Goal: Check status: Check status

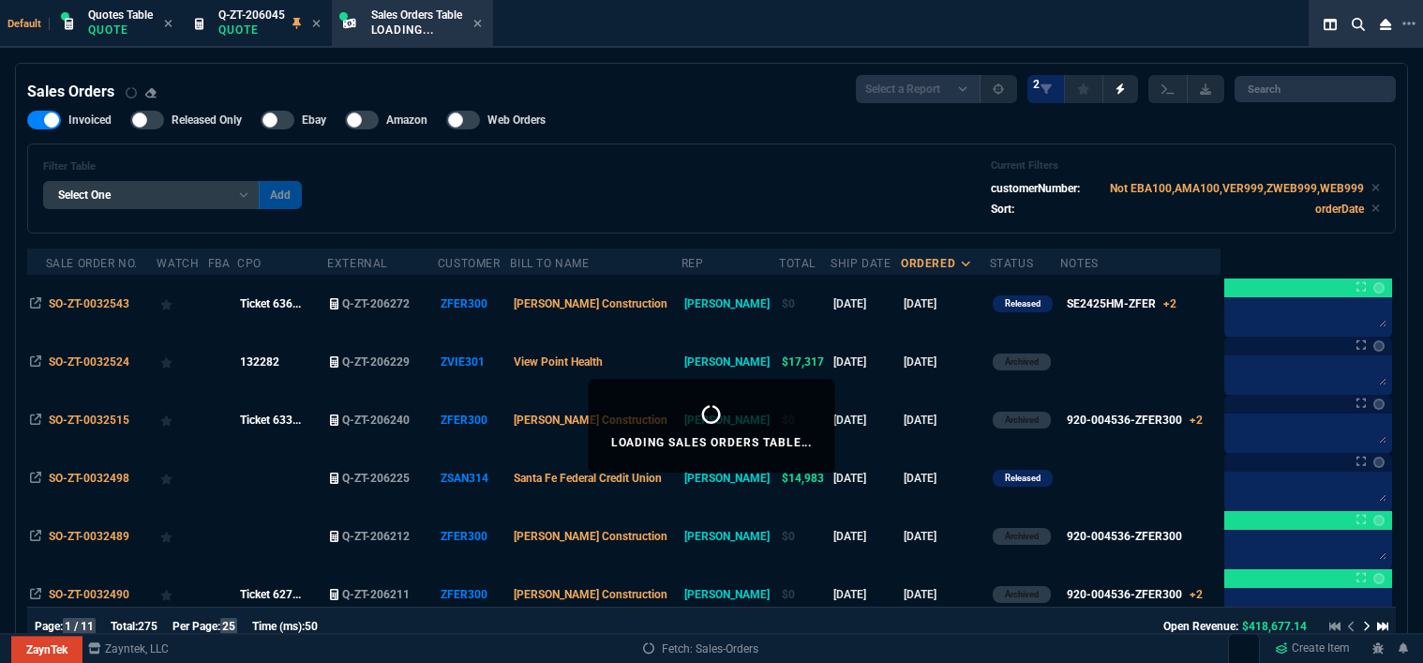
select select "12: [PERSON_NAME]"
select select
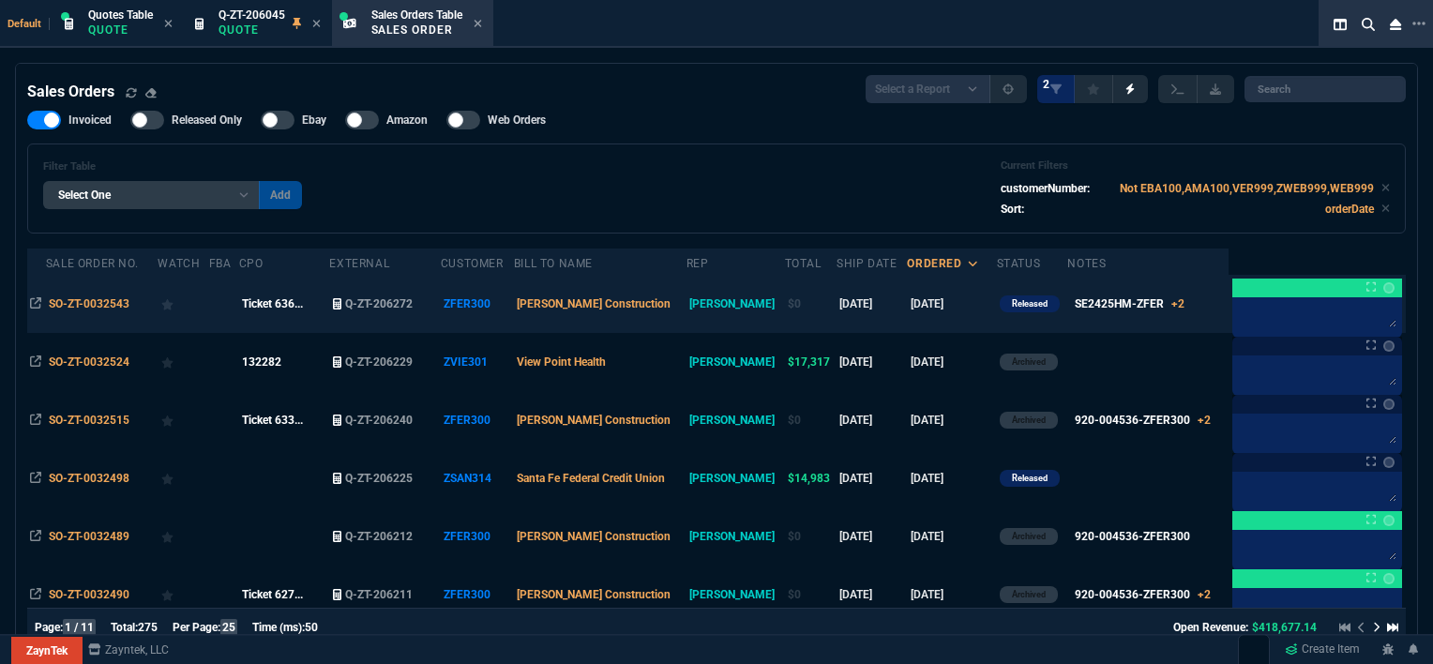
click at [218, 308] on td at bounding box center [224, 304] width 30 height 58
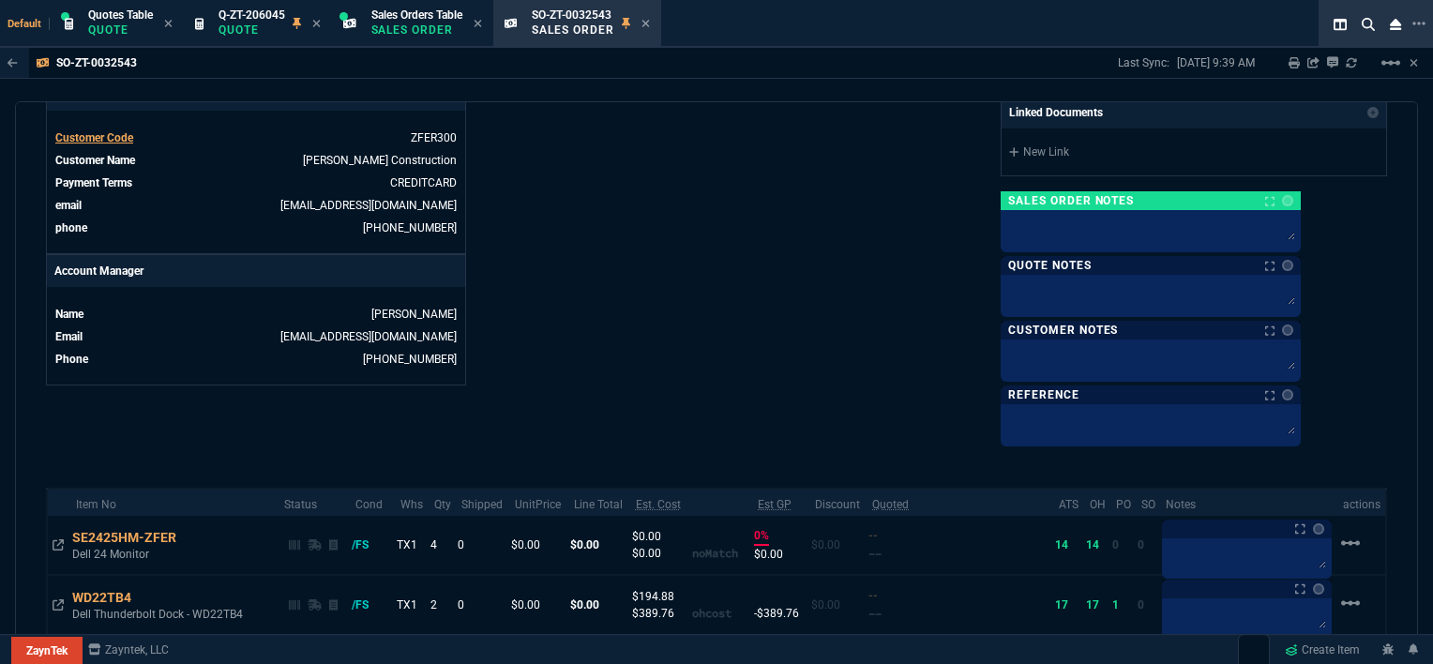
scroll to position [844, 0]
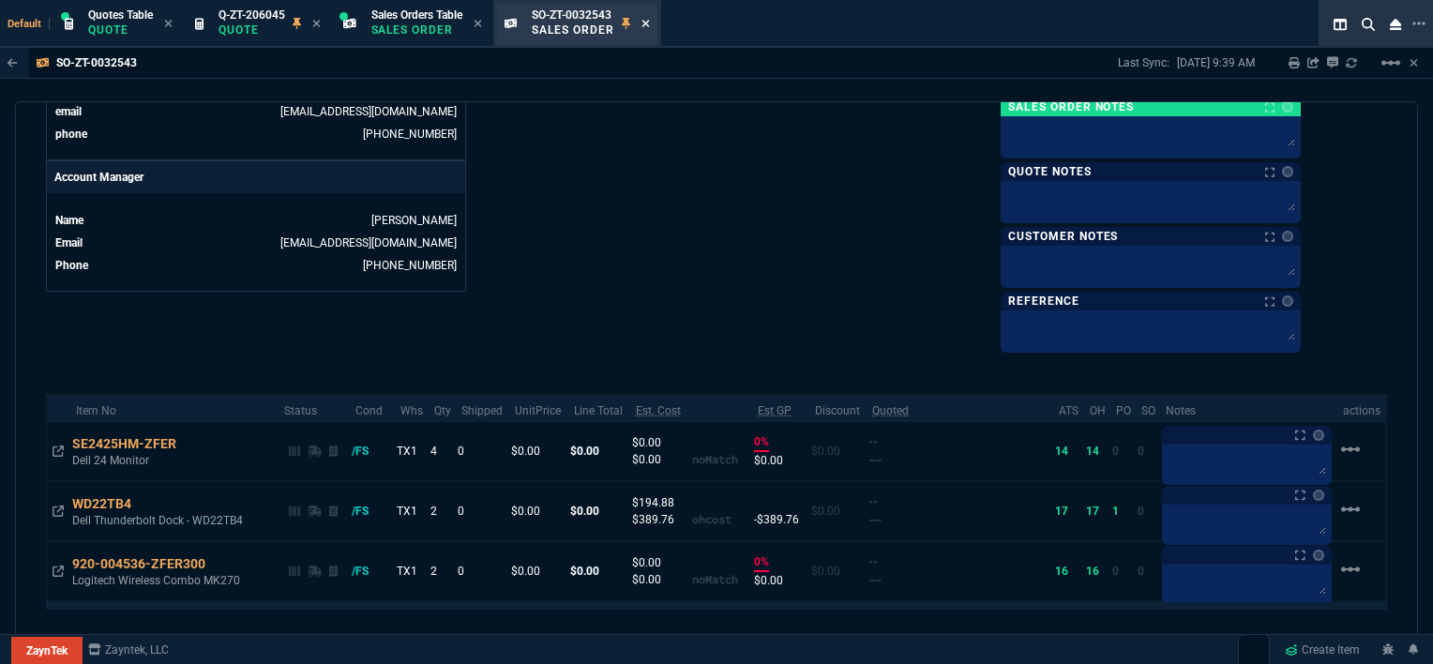
click at [649, 24] on icon at bounding box center [645, 24] width 8 height 8
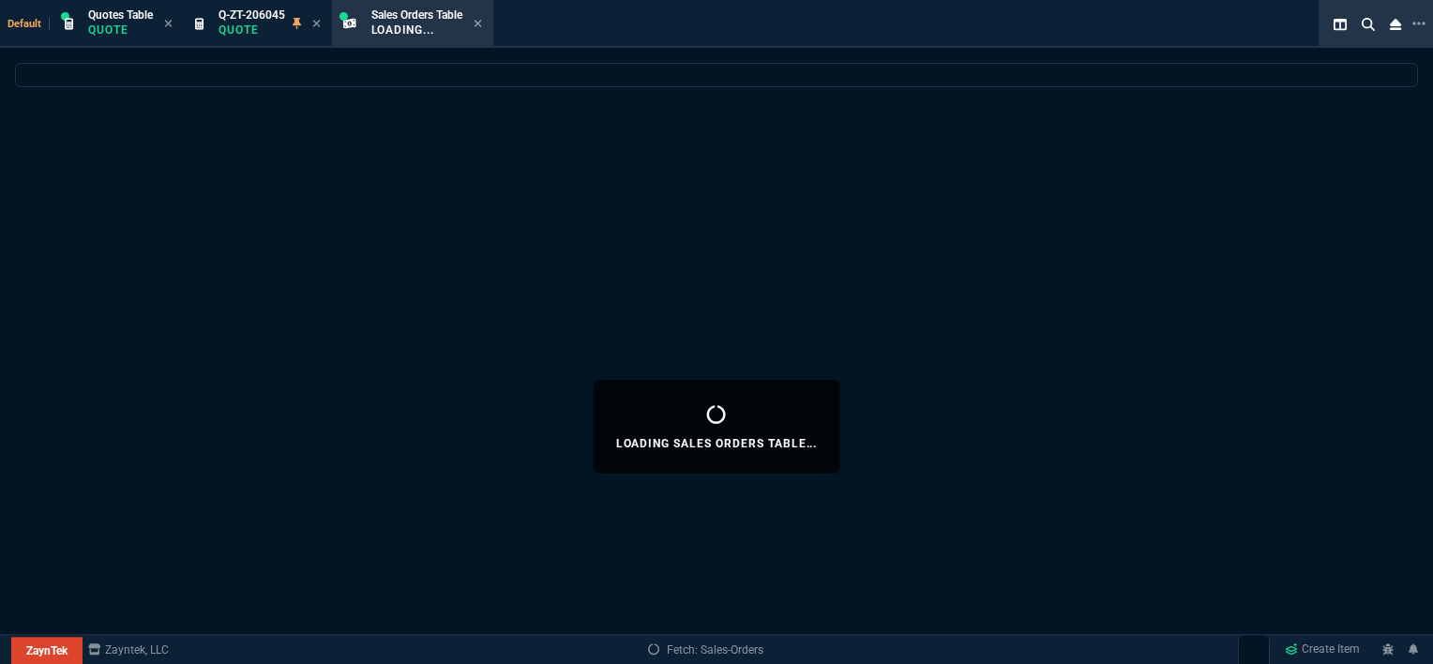
select select
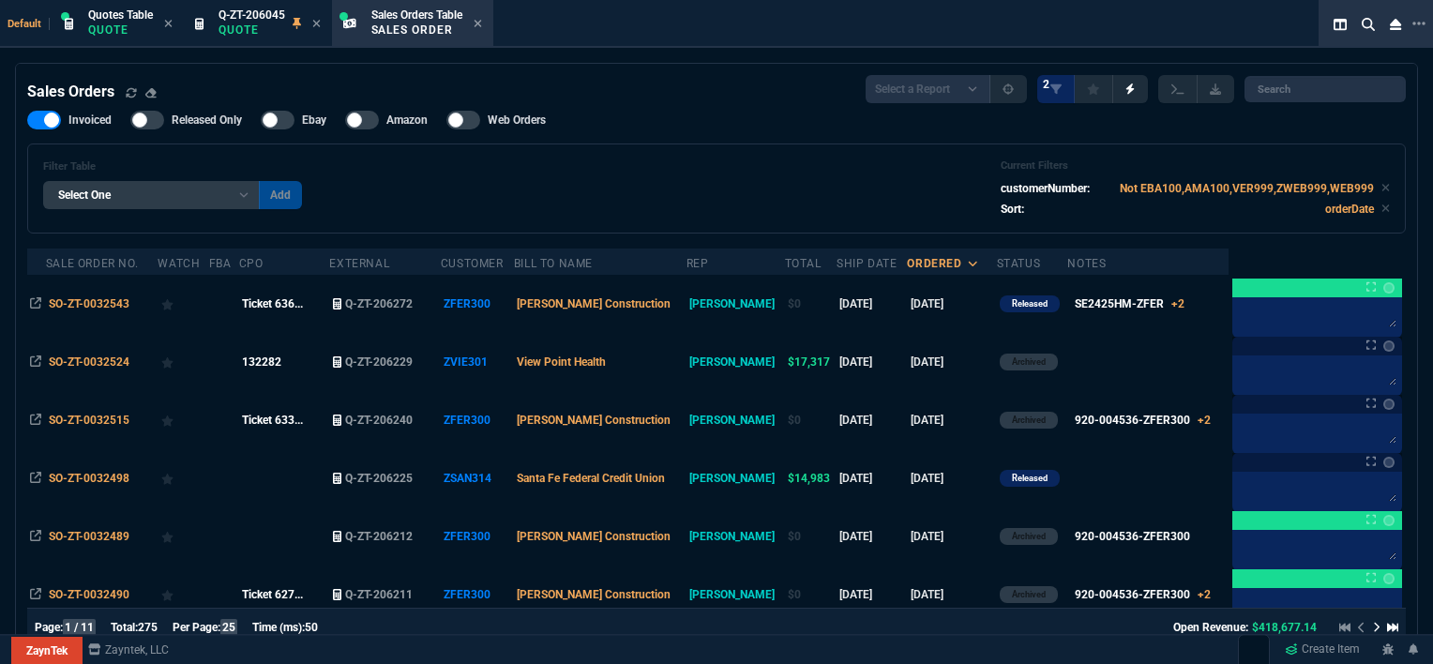
click at [686, 315] on td "[PERSON_NAME] Construction" at bounding box center [600, 304] width 173 height 58
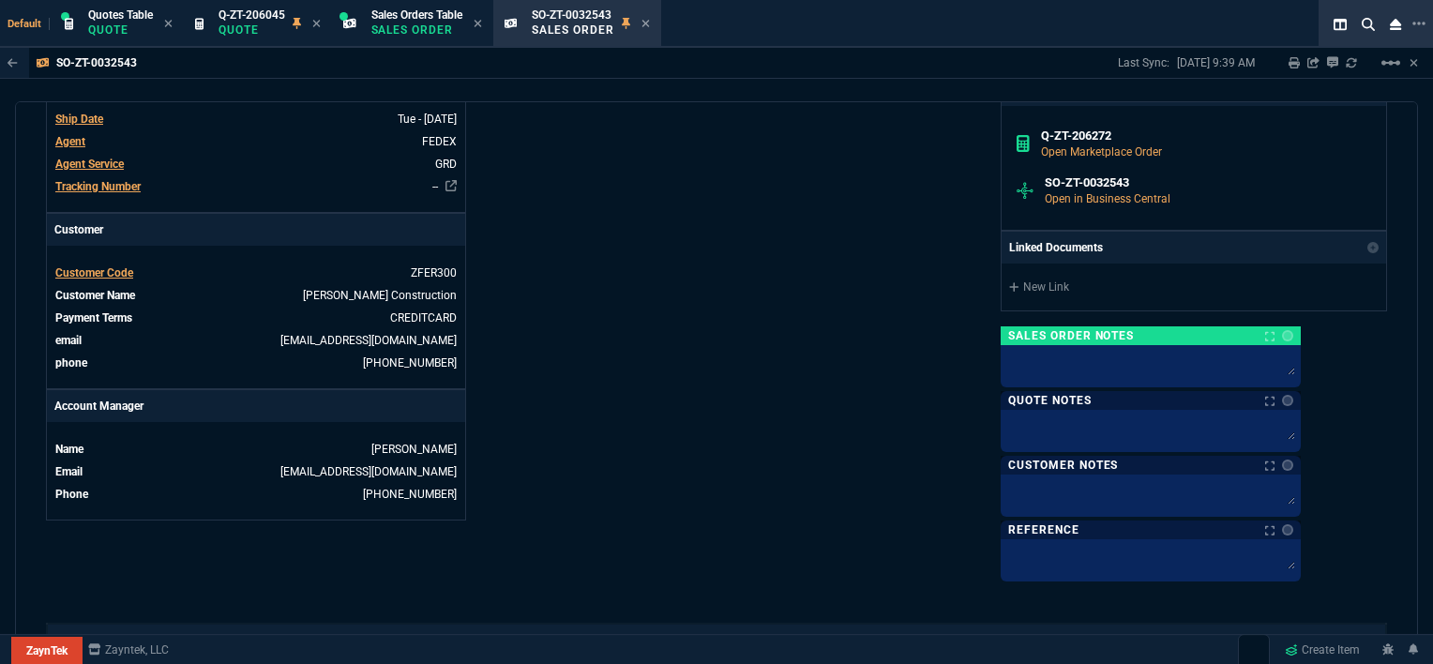
scroll to position [582, 0]
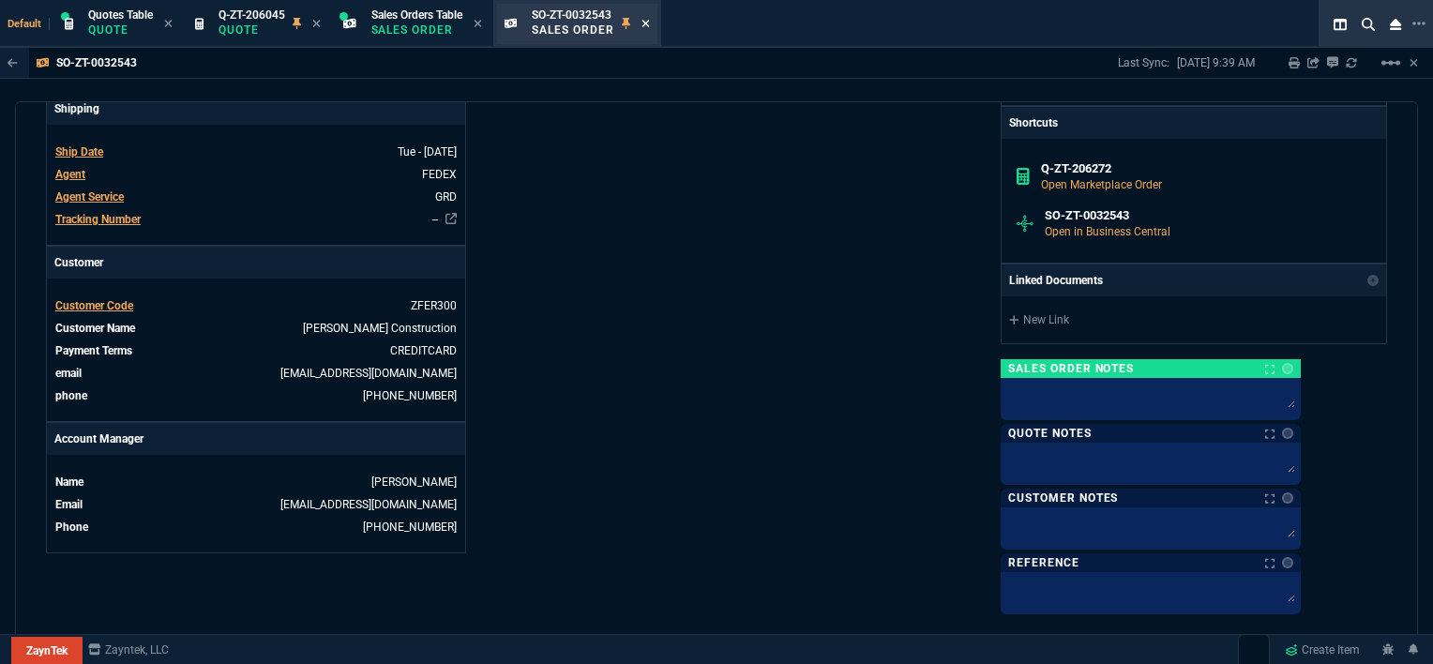
click at [650, 21] on icon at bounding box center [645, 23] width 8 height 11
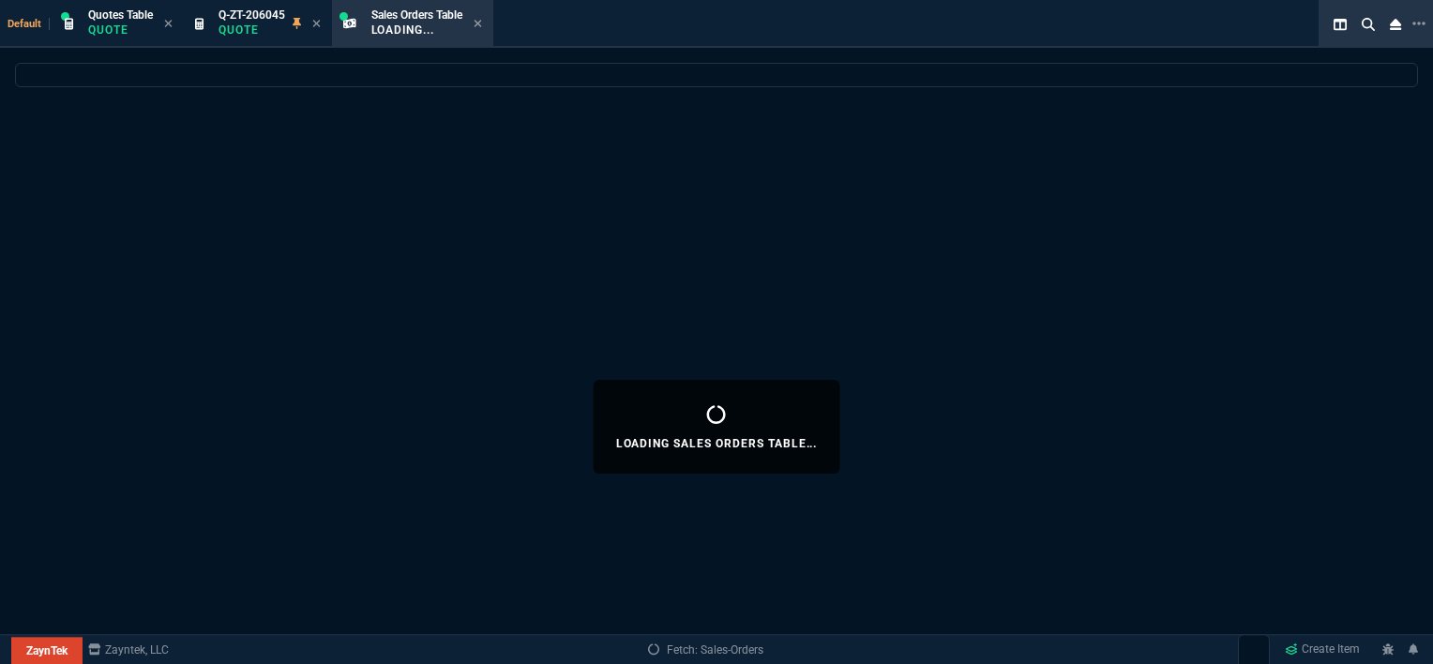
select select
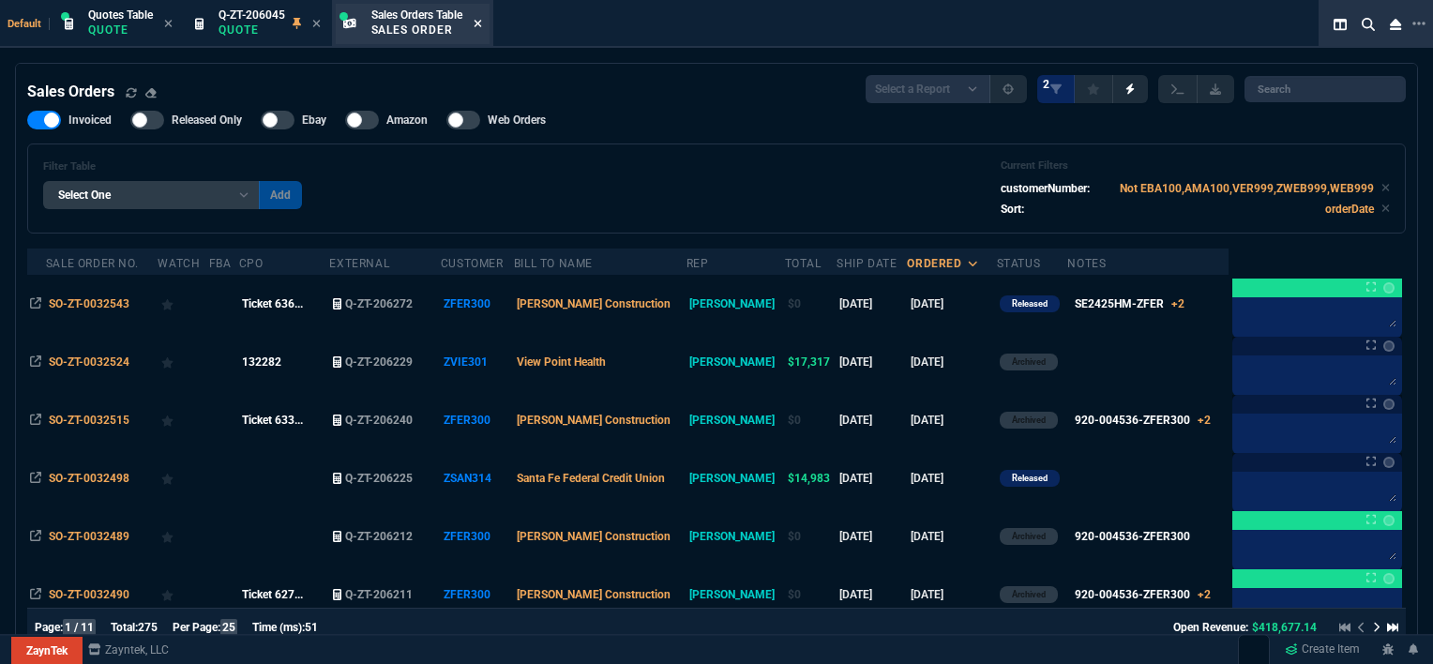
click at [480, 25] on icon at bounding box center [477, 24] width 8 height 8
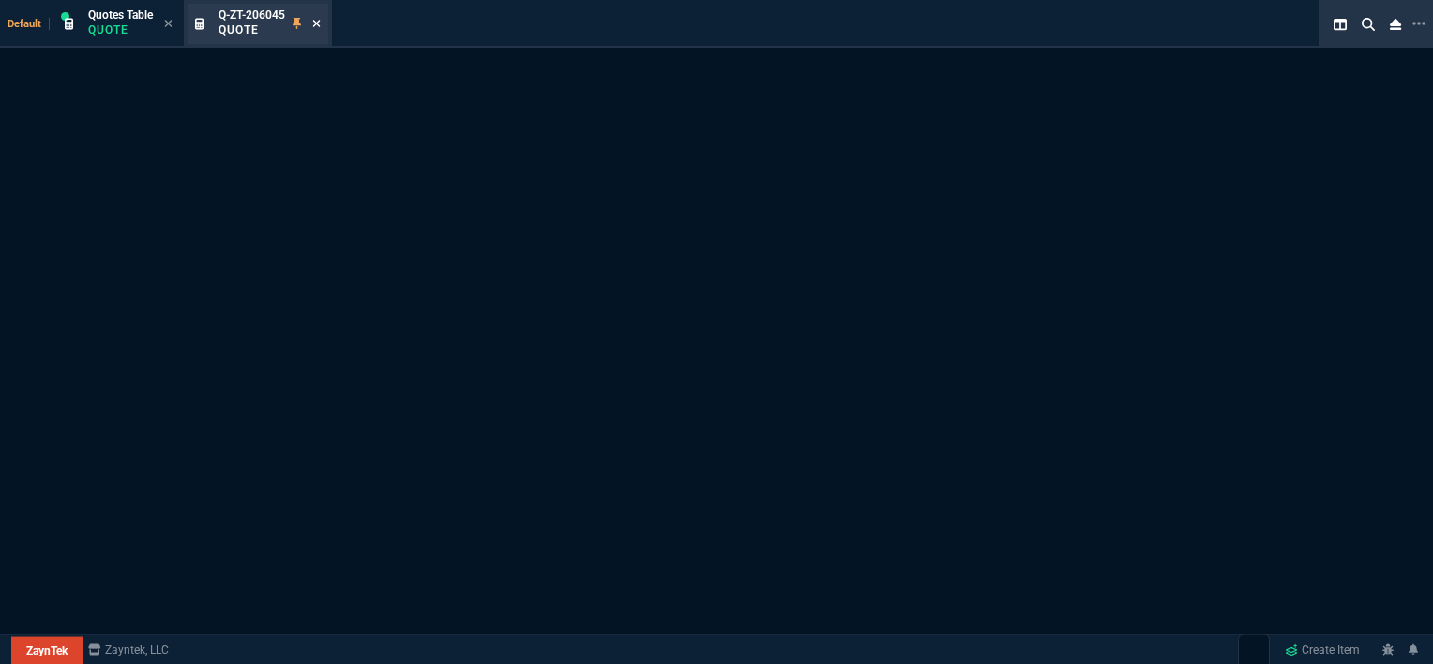
click at [320, 21] on icon at bounding box center [317, 24] width 8 height 8
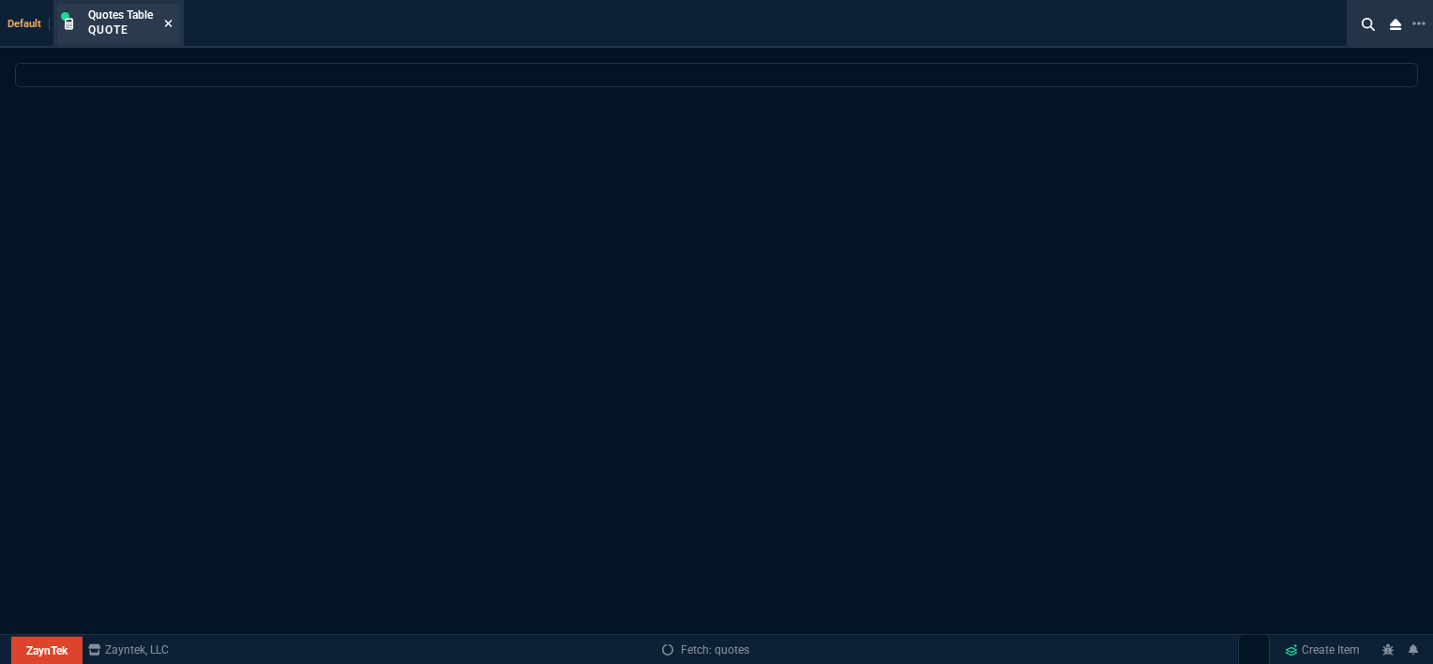
click at [170, 24] on icon at bounding box center [169, 24] width 8 height 8
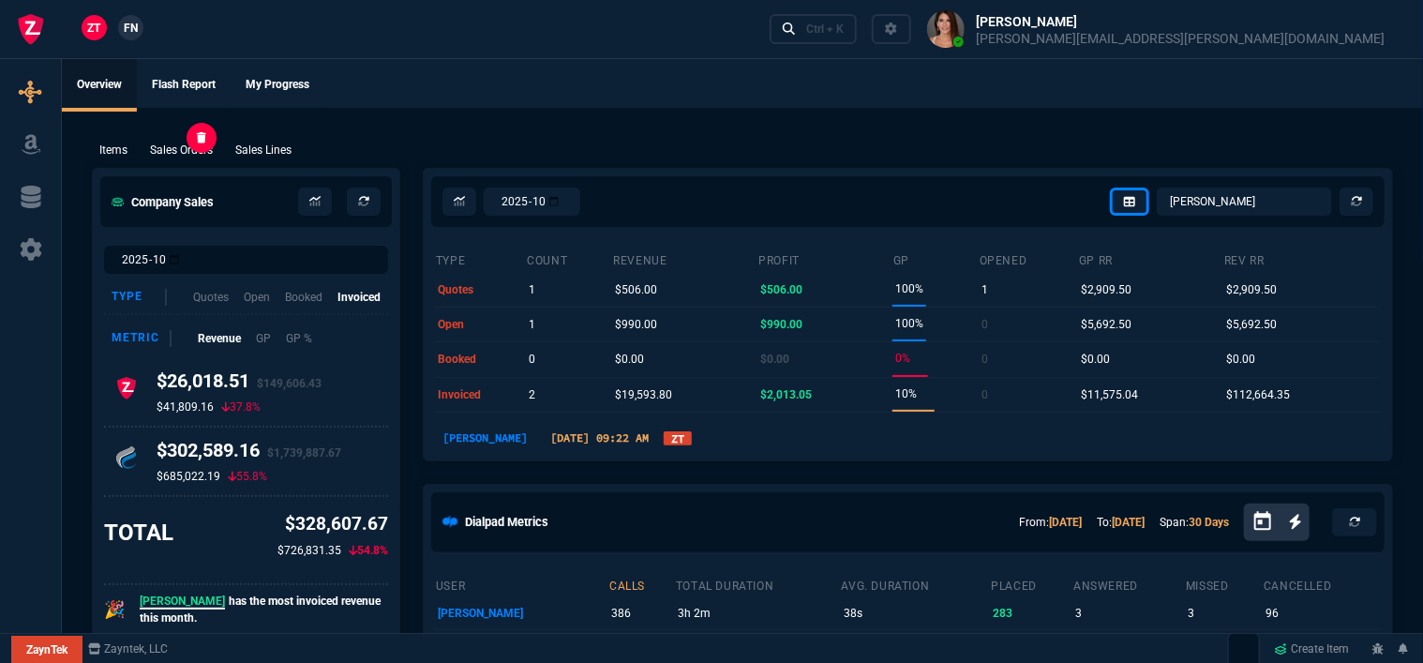
click at [203, 150] on p "Sales Orders" at bounding box center [181, 150] width 63 height 17
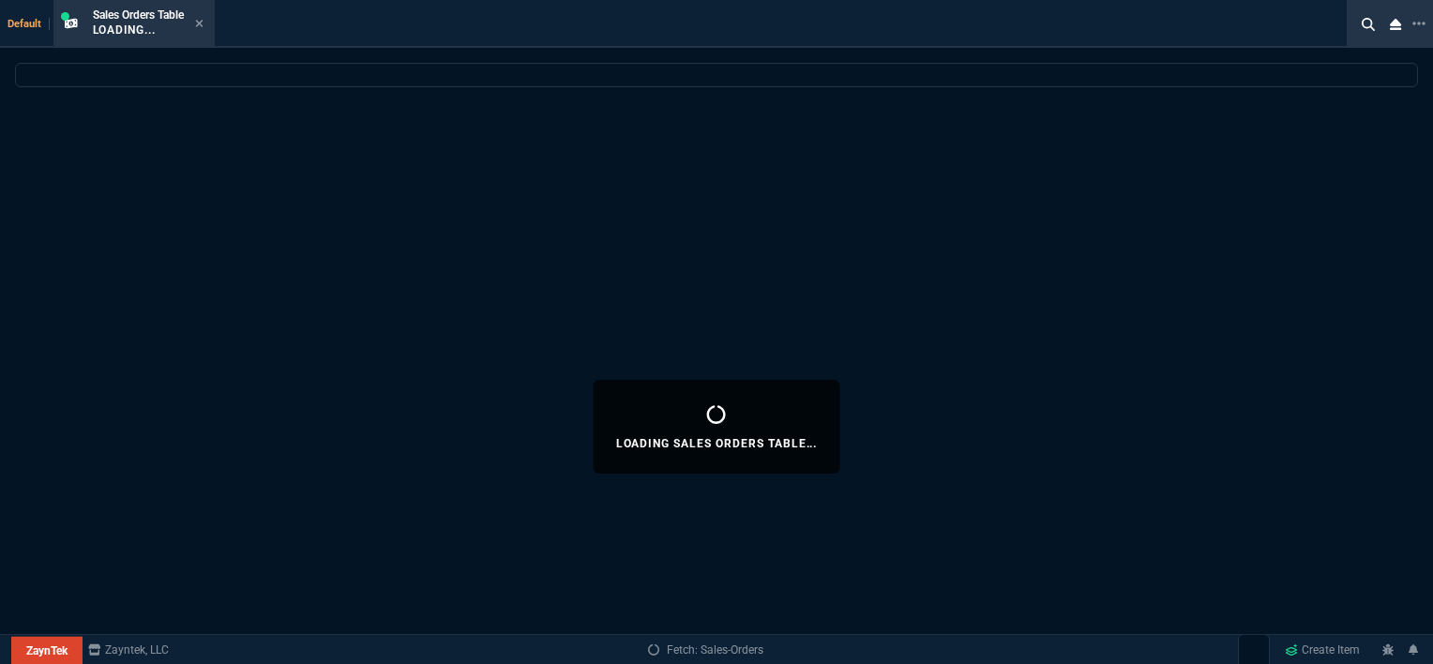
select select
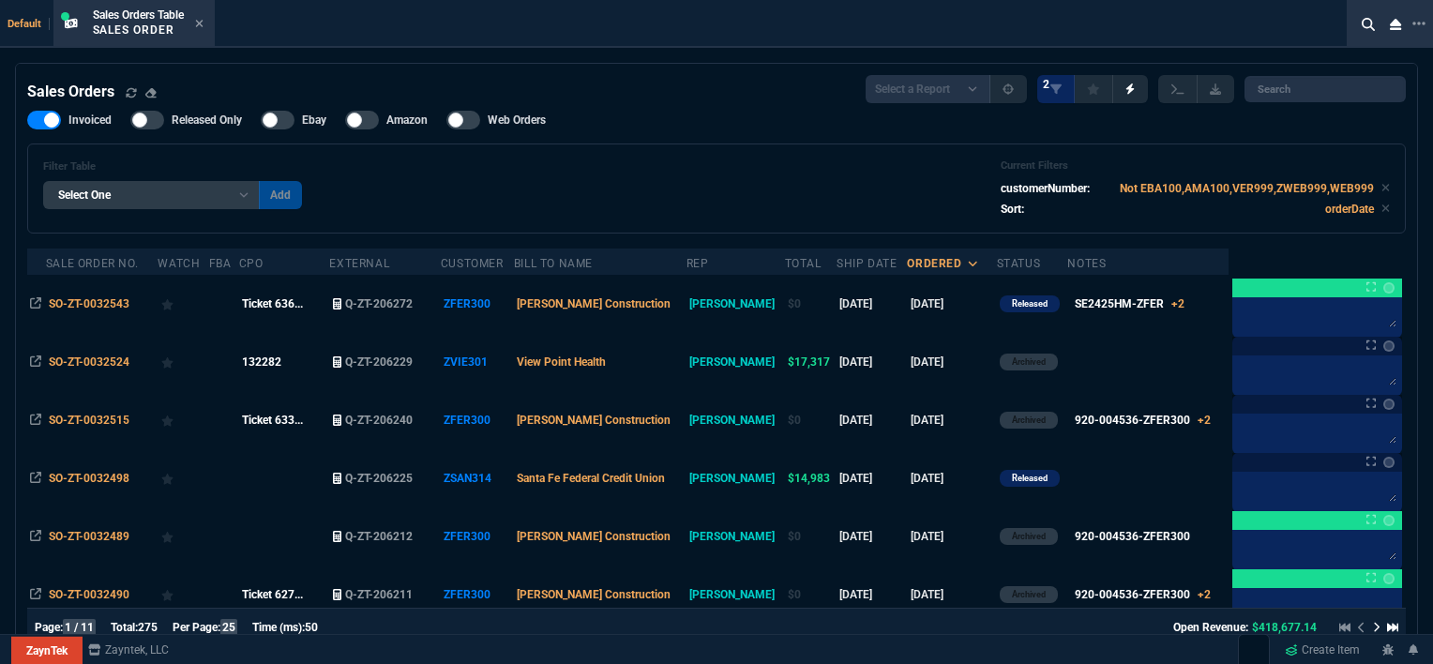
drag, startPoint x: 205, startPoint y: 25, endPoint x: 551, endPoint y: 257, distance: 416.3
click at [203, 25] on icon at bounding box center [199, 23] width 8 height 11
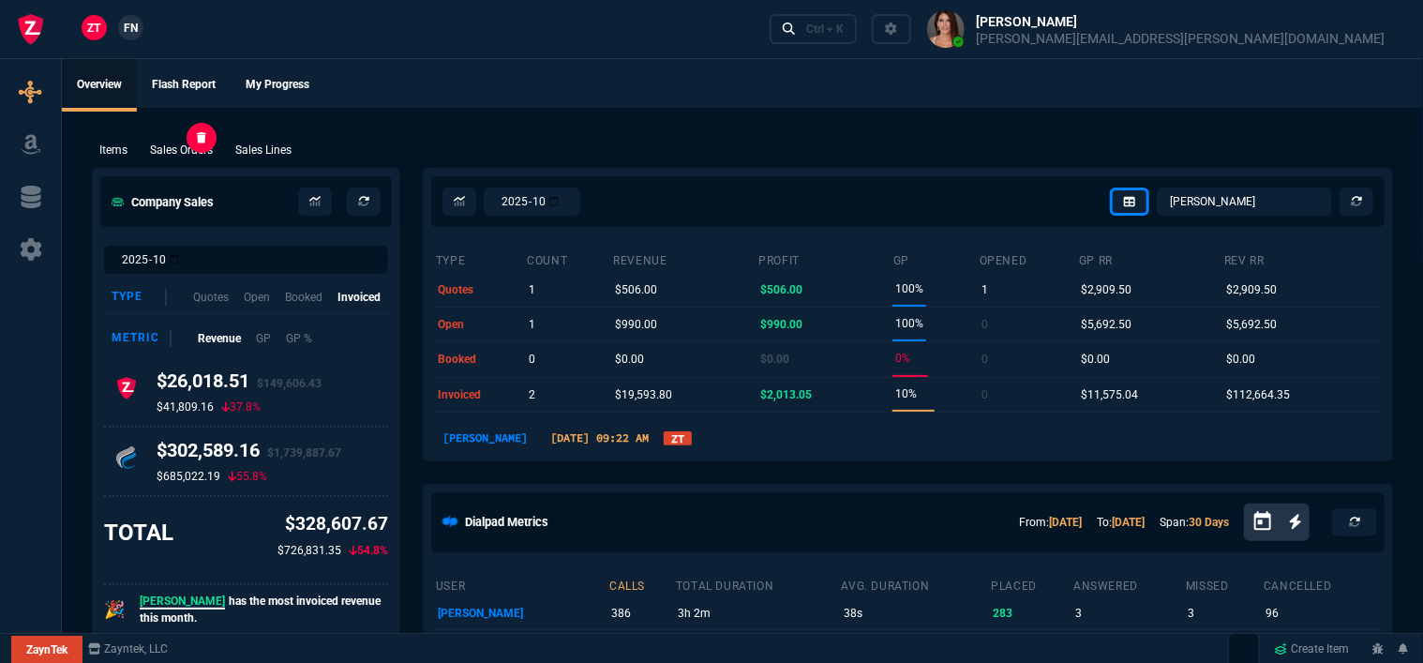
click at [191, 153] on p "Sales Orders" at bounding box center [181, 150] width 63 height 17
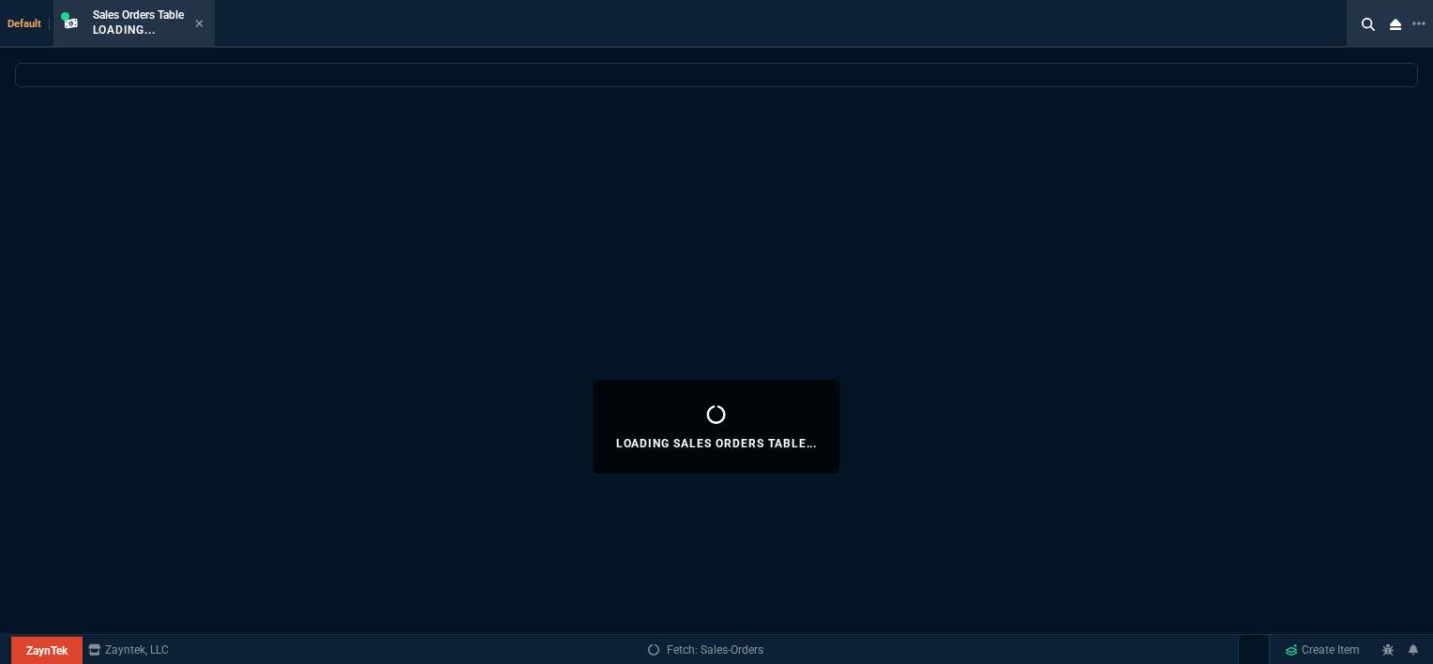
select select
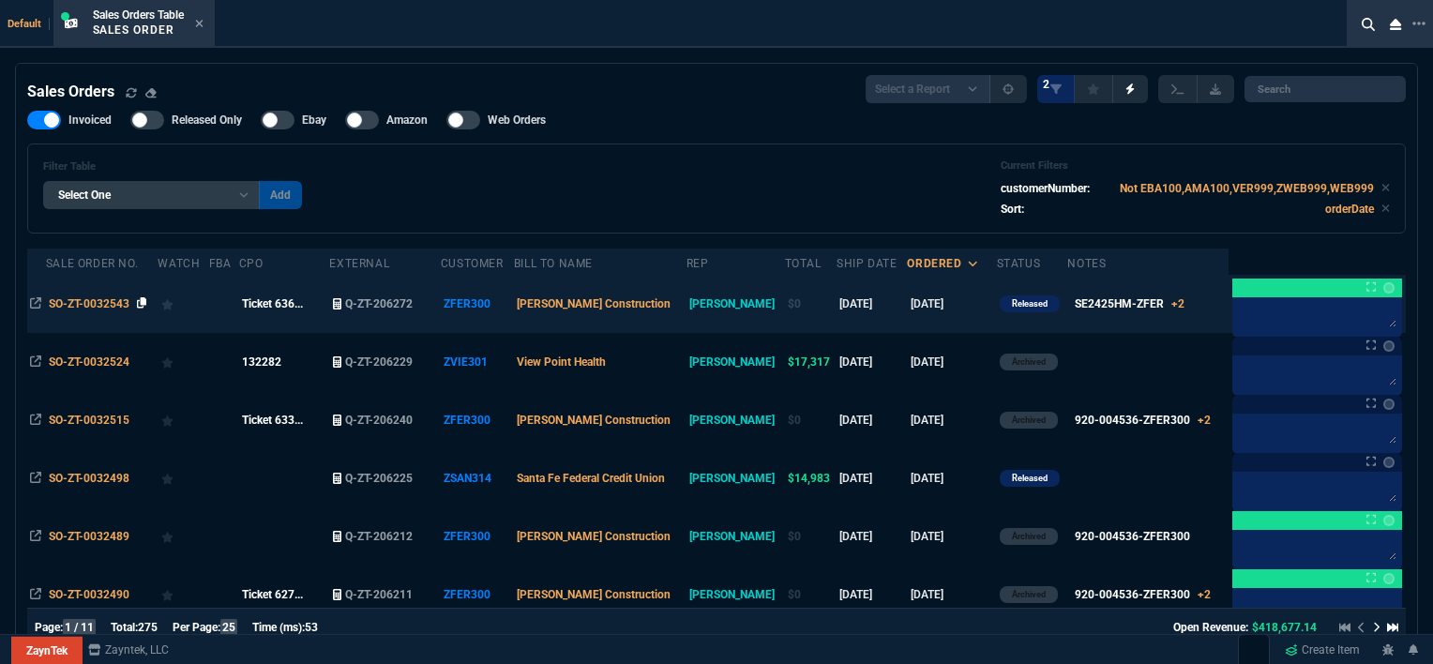
click at [142, 307] on icon at bounding box center [142, 302] width 10 height 11
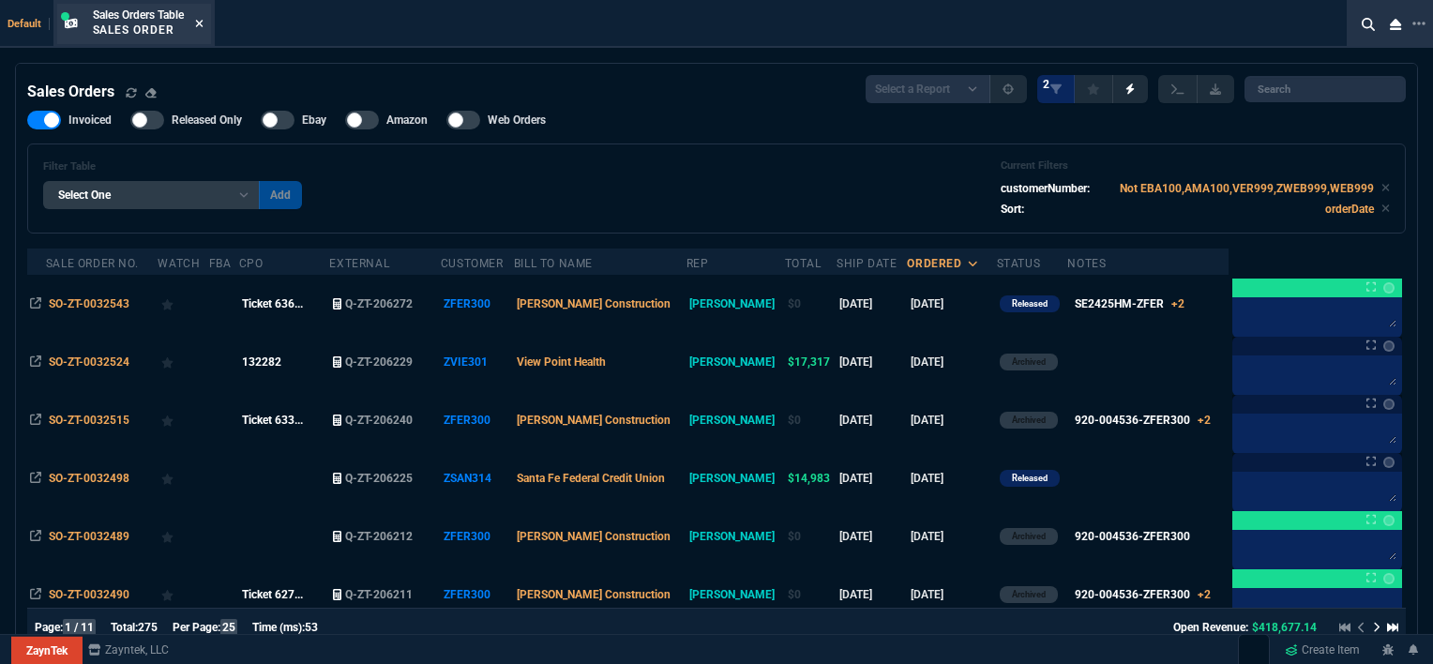
click at [198, 19] on icon at bounding box center [199, 23] width 8 height 11
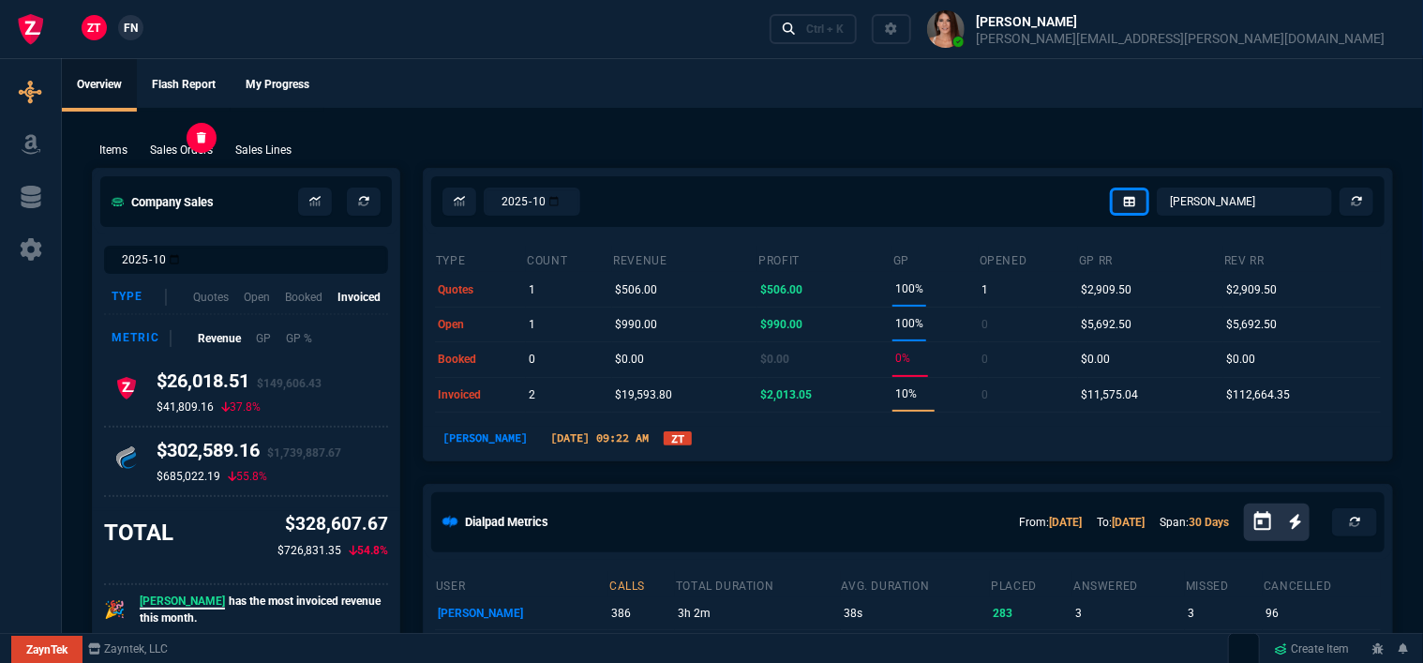
click at [160, 147] on p "Sales Orders" at bounding box center [181, 150] width 63 height 17
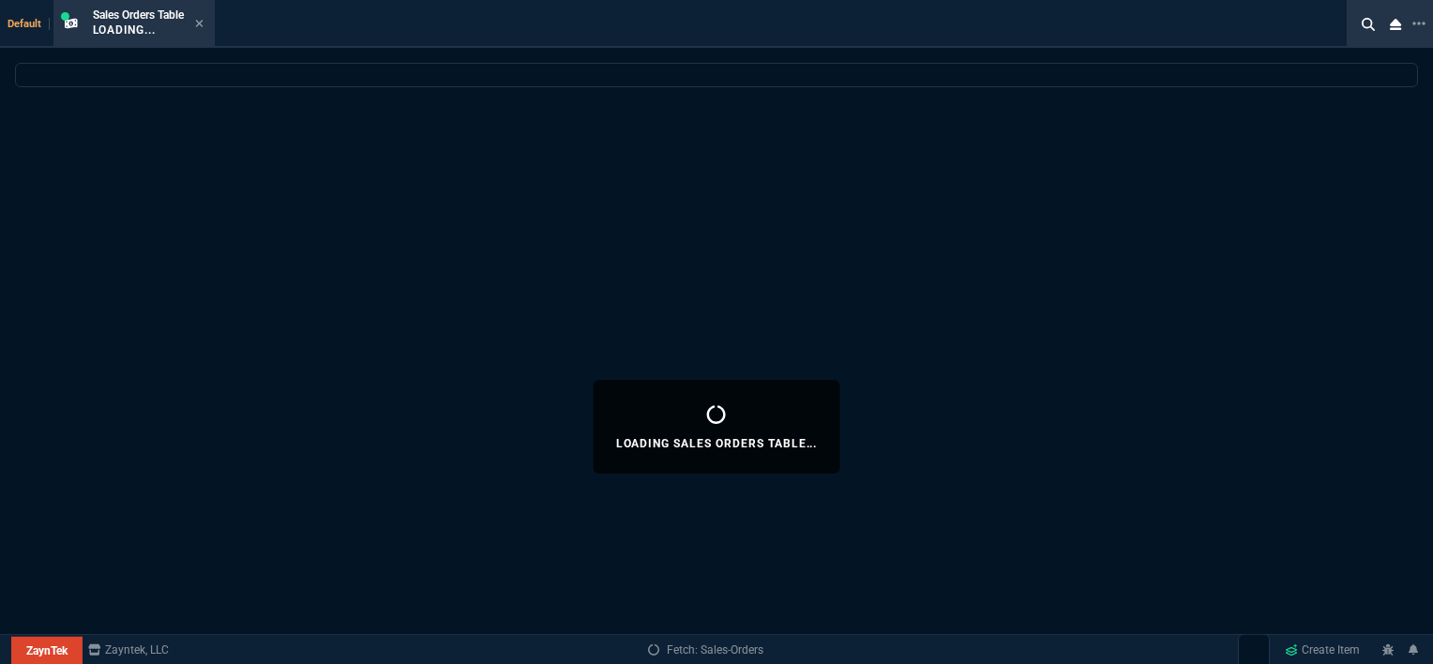
select select
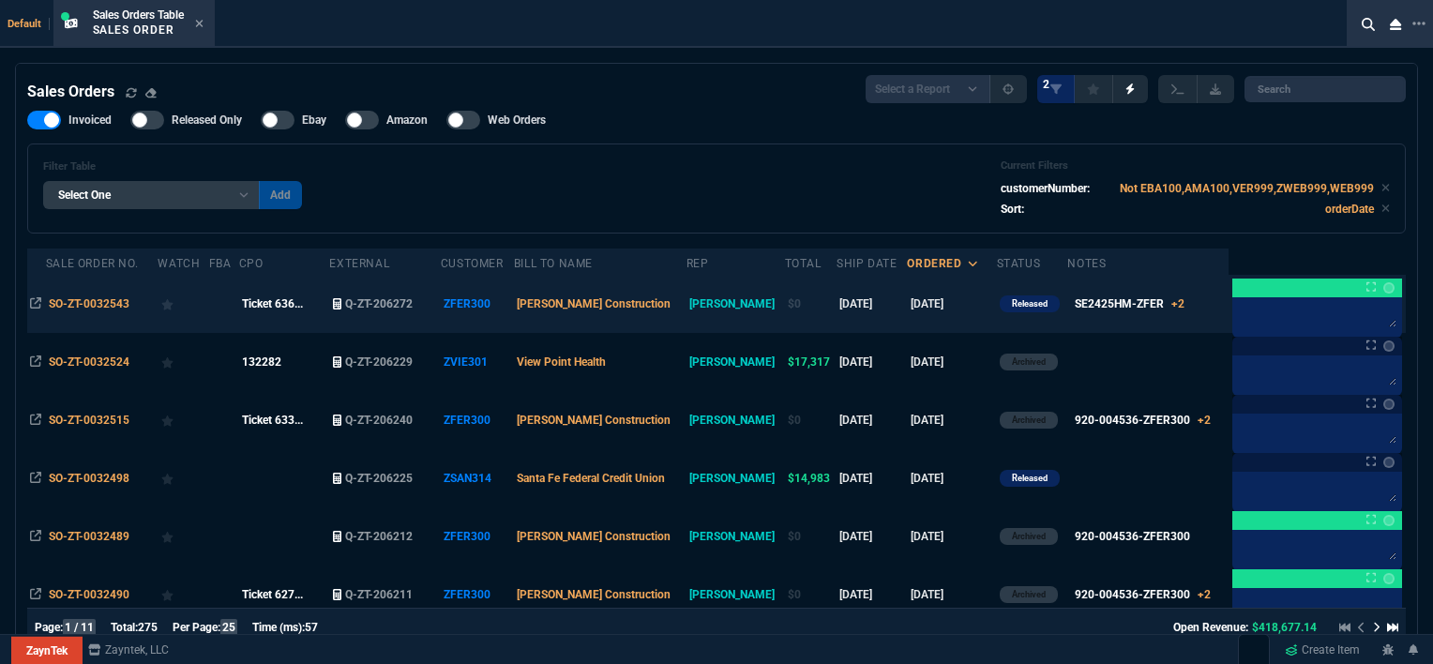
click at [1201, 313] on td "SE2425HM-ZFER +2 x4 SE2425HM-ZFER x2 WD22TB4 x2 920-004536-ZFER300" at bounding box center [1147, 304] width 161 height 58
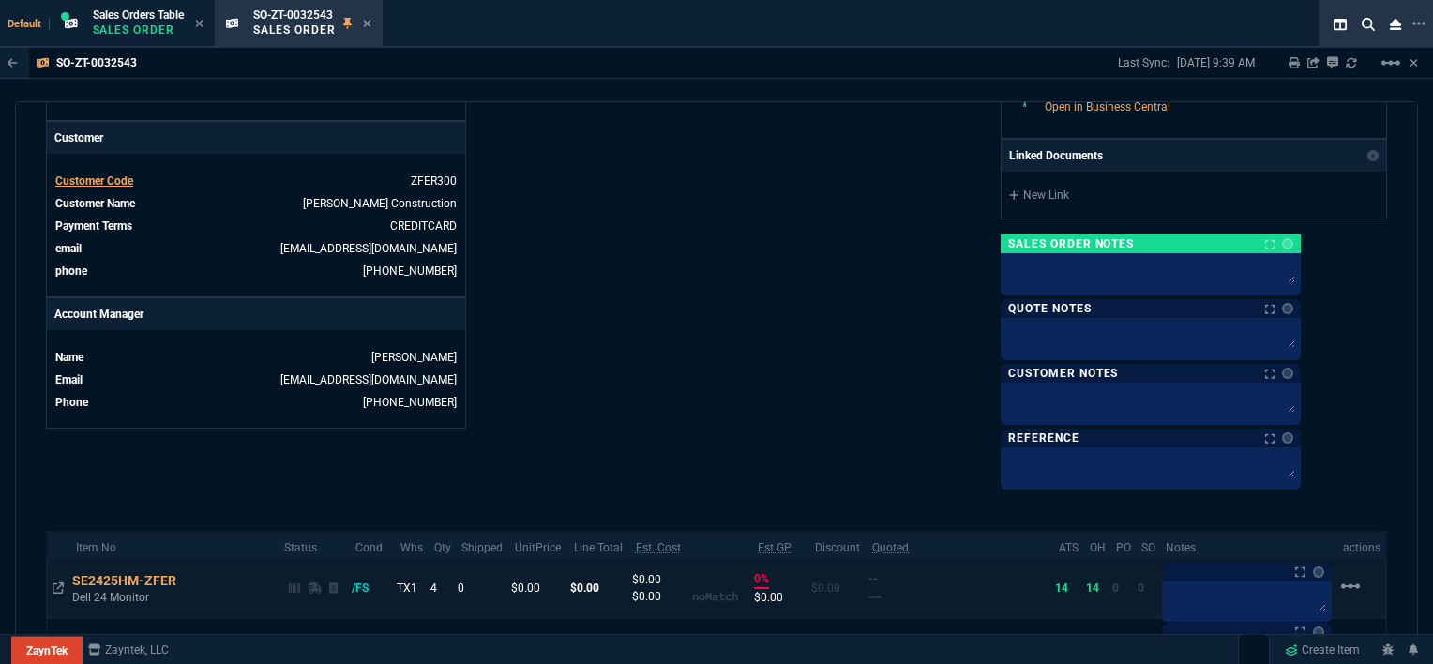
scroll to position [488, 0]
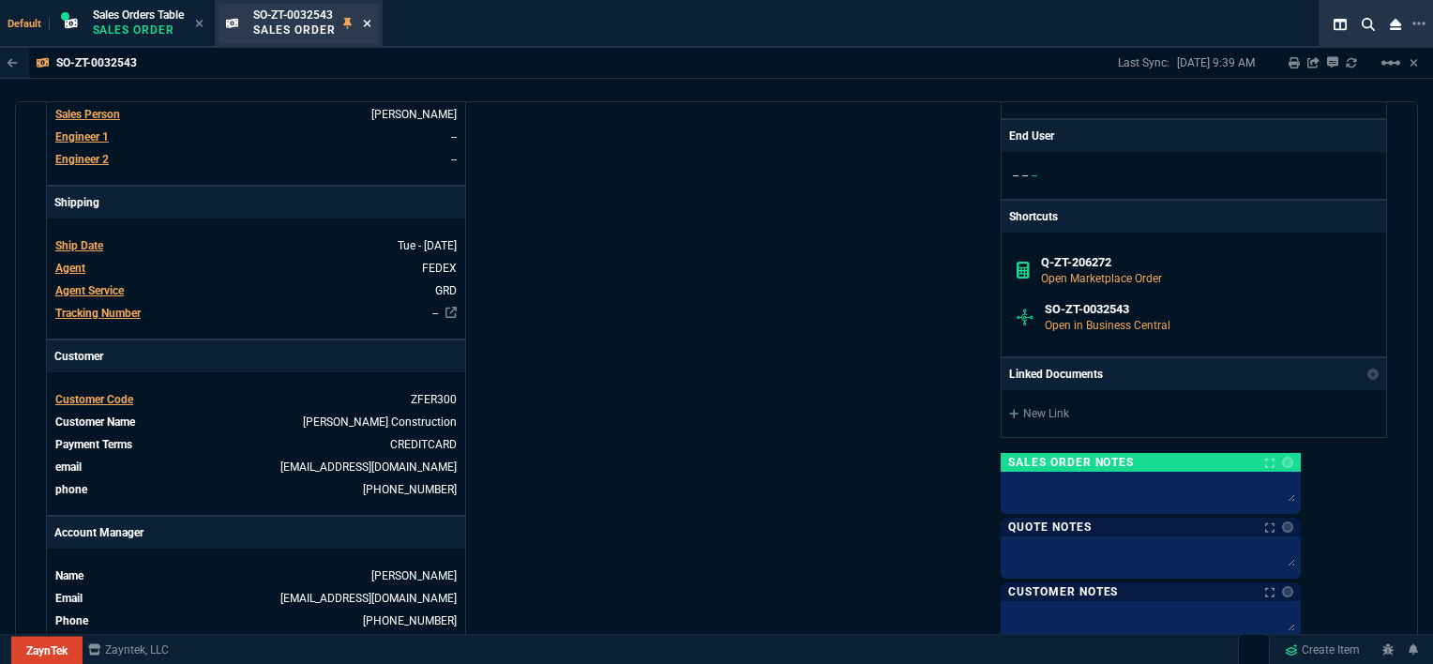
click at [369, 25] on icon at bounding box center [367, 23] width 8 height 11
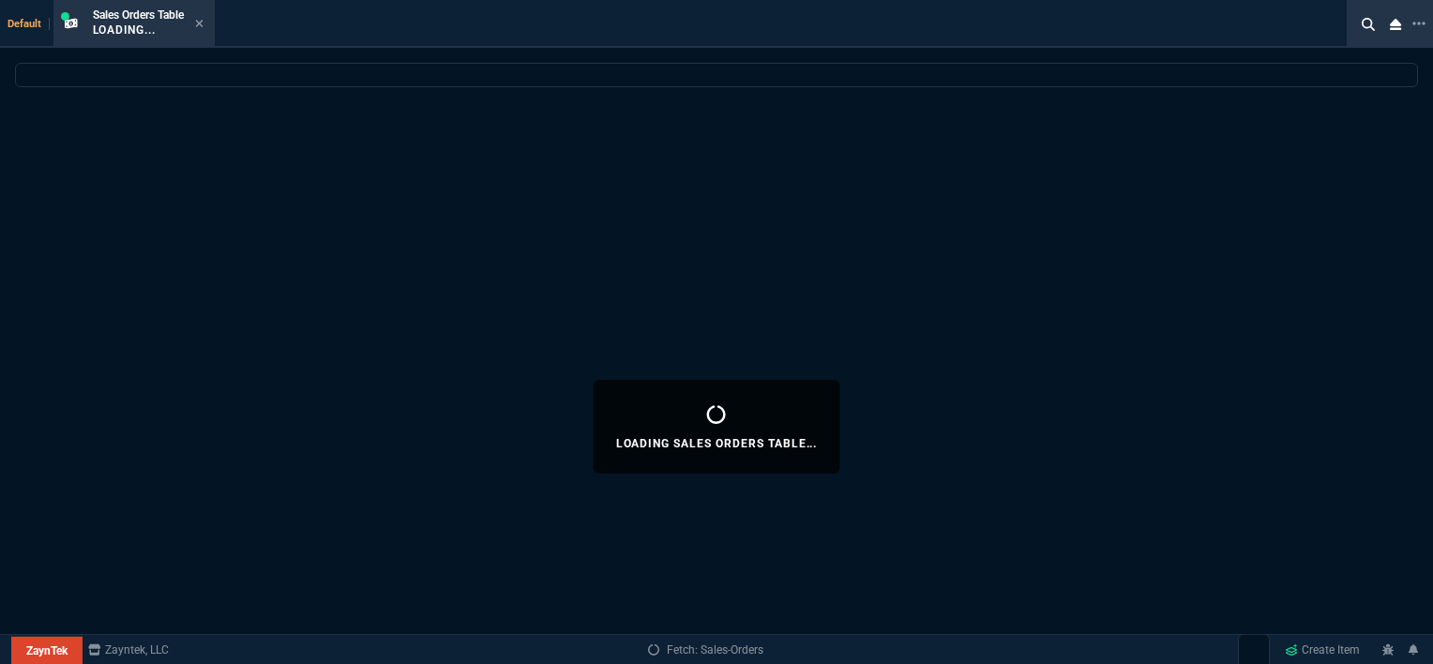
select select
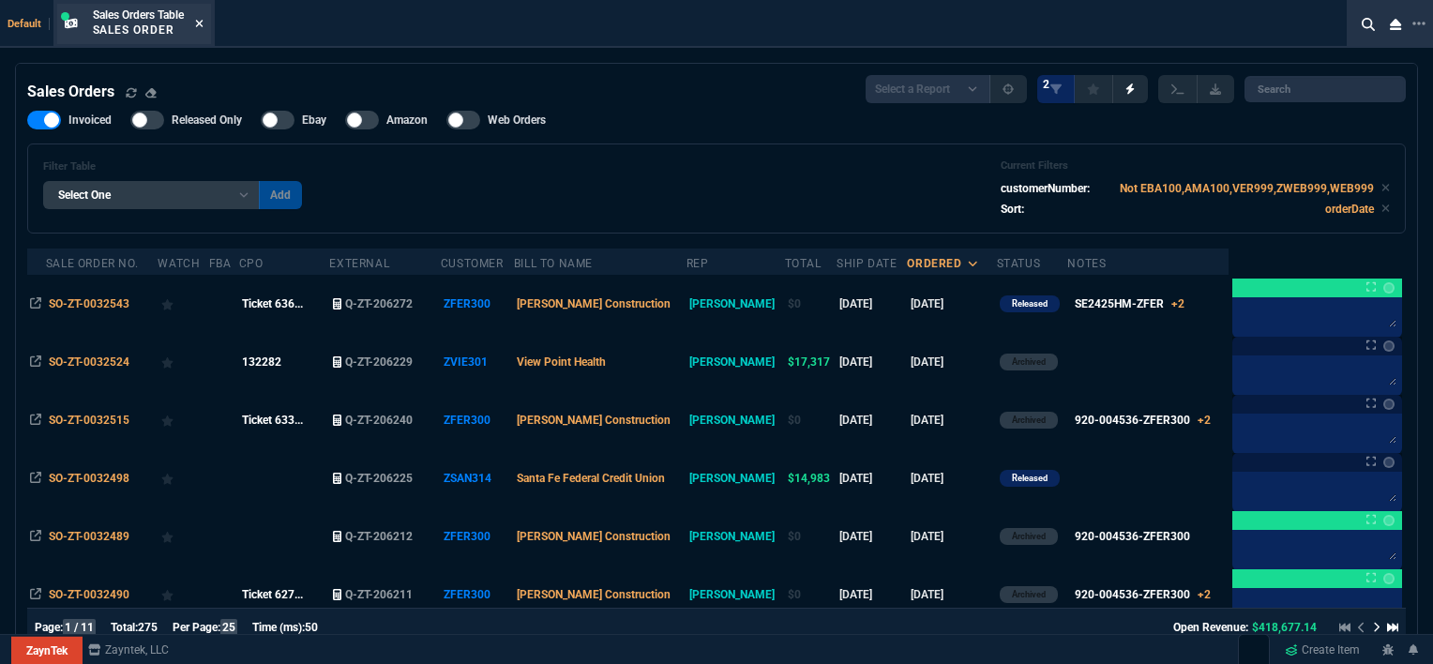
click at [202, 22] on icon at bounding box center [199, 23] width 8 height 11
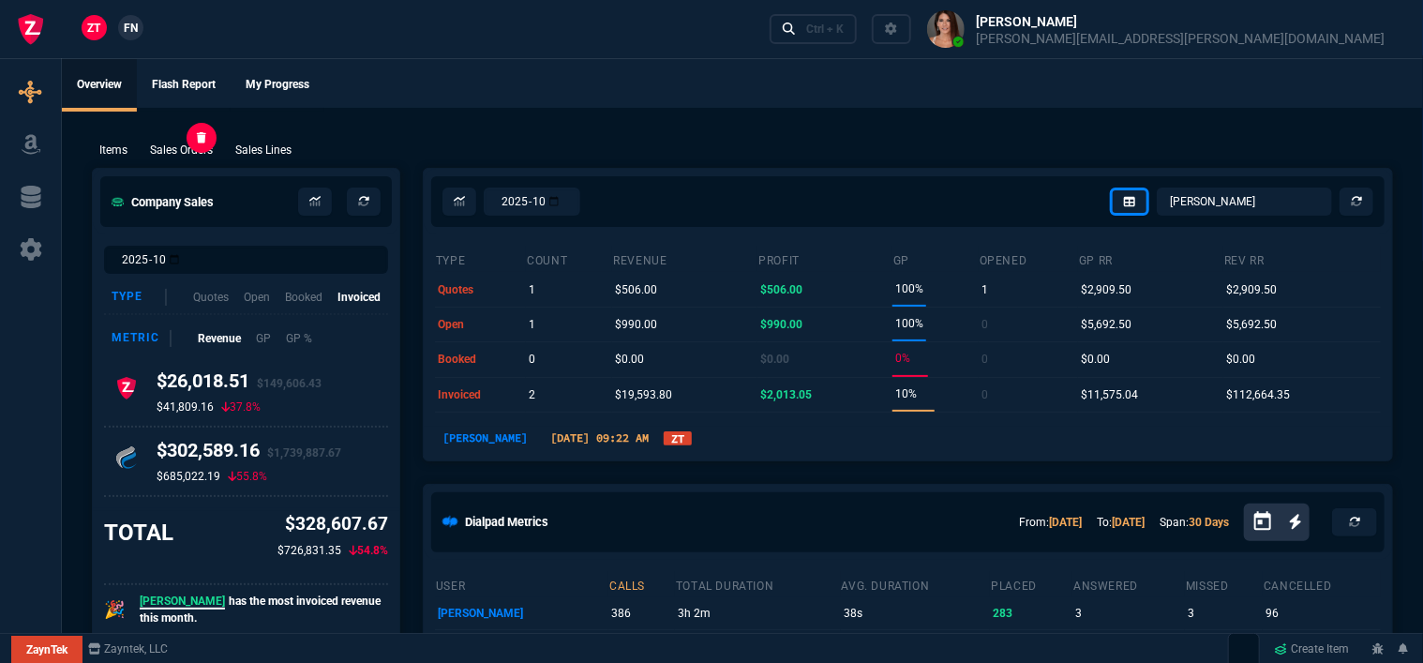
click at [170, 143] on p "Sales Orders" at bounding box center [181, 150] width 63 height 17
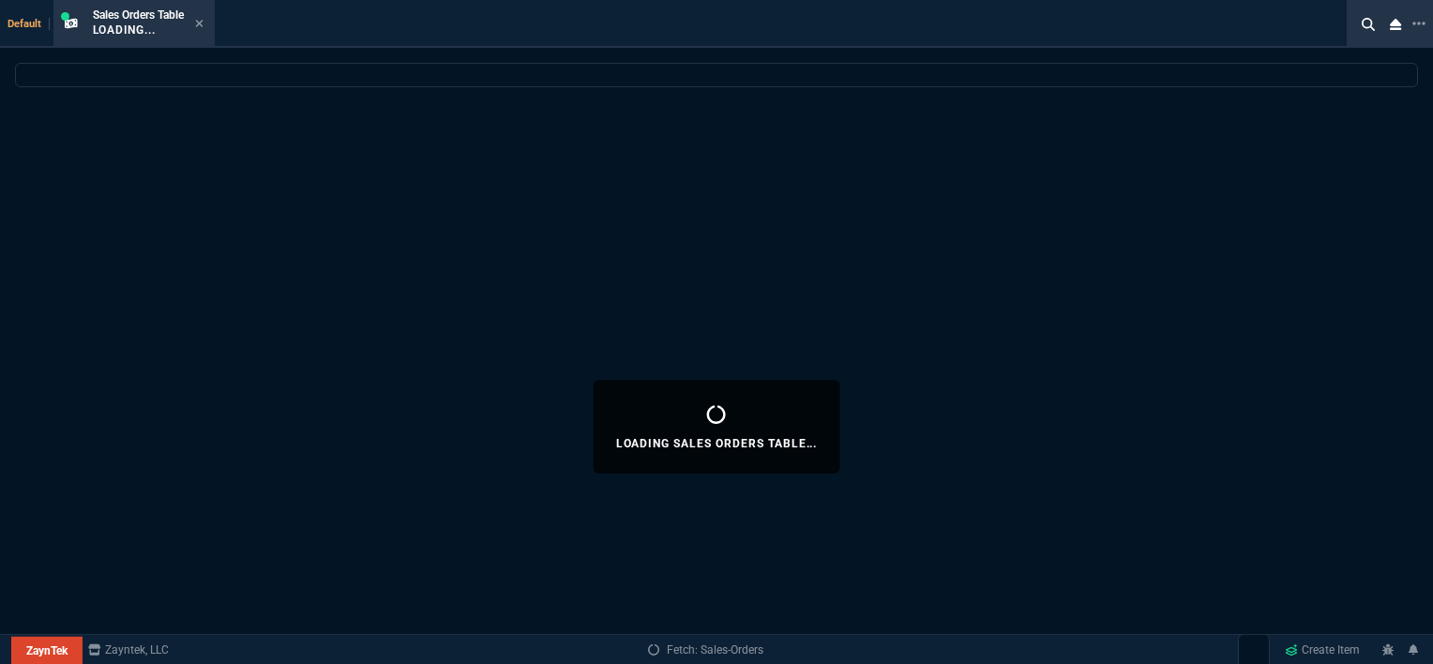
select select
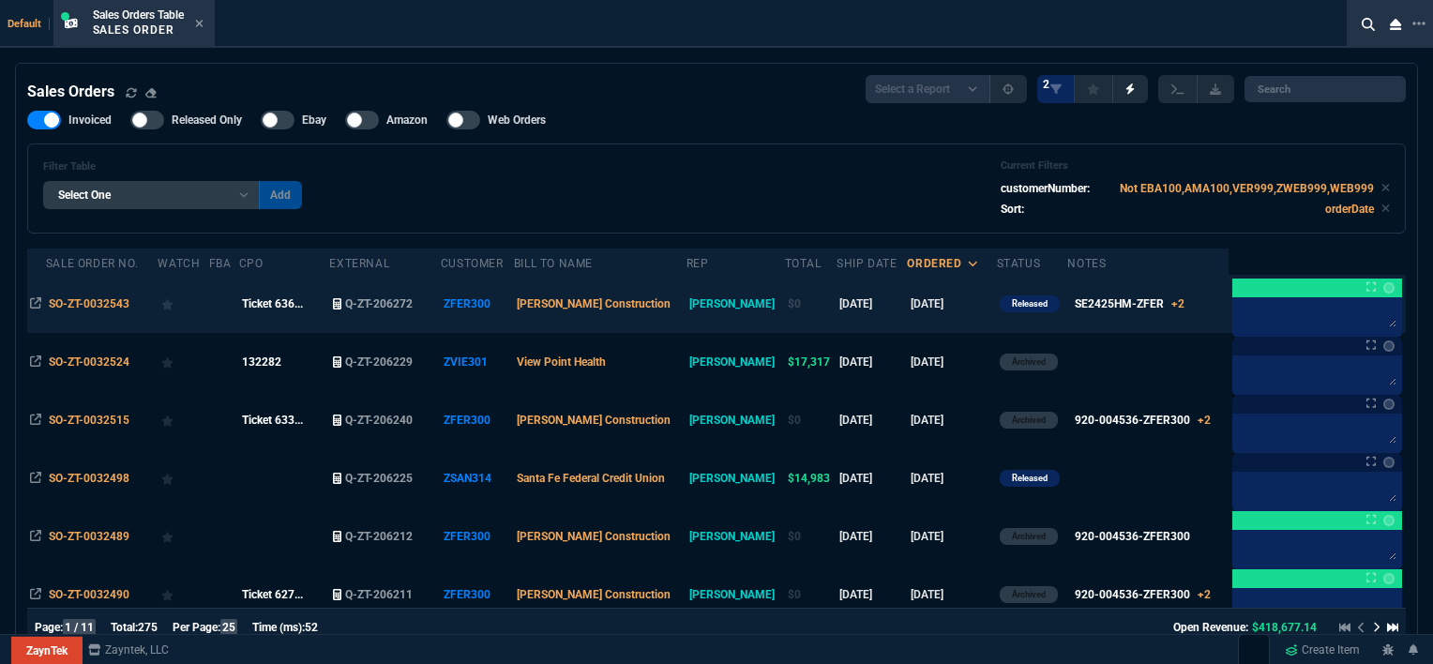
click at [206, 311] on div at bounding box center [183, 304] width 45 height 26
click at [171, 308] on icon at bounding box center [167, 305] width 13 height 11
click at [678, 307] on td "[PERSON_NAME] Construction" at bounding box center [600, 304] width 173 height 58
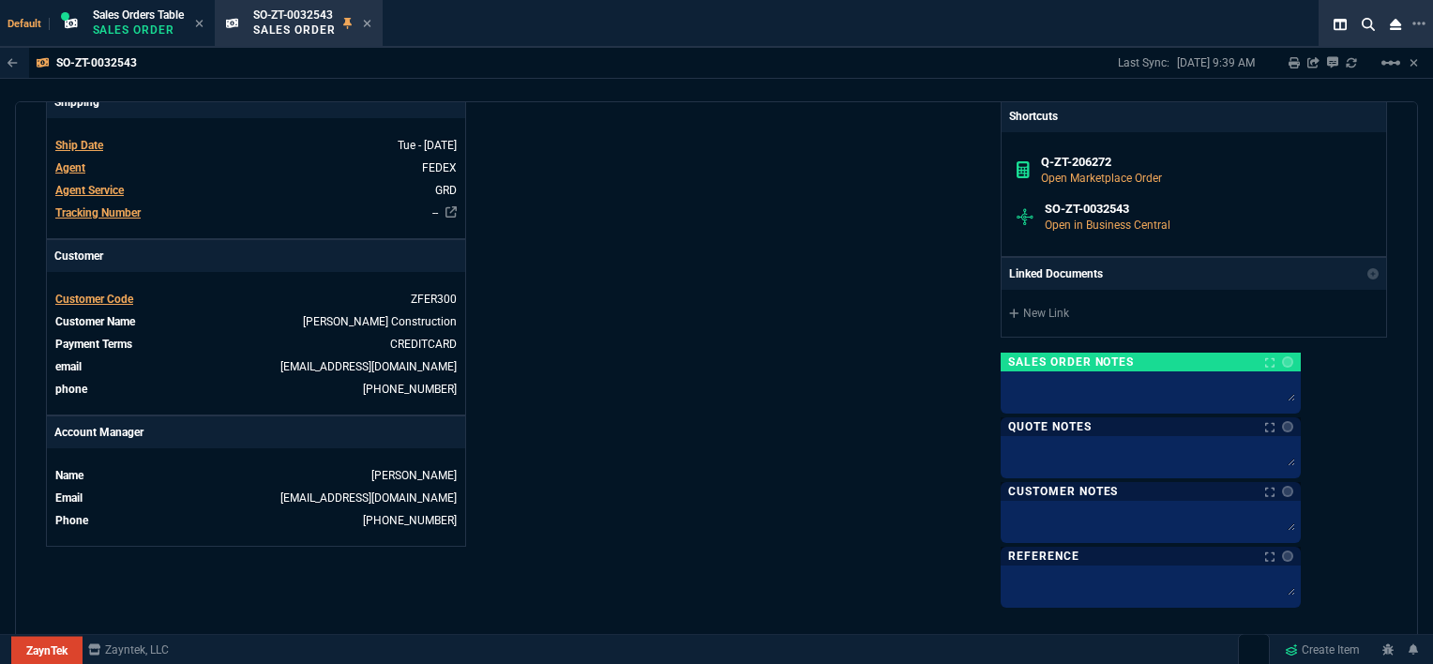
scroll to position [844, 0]
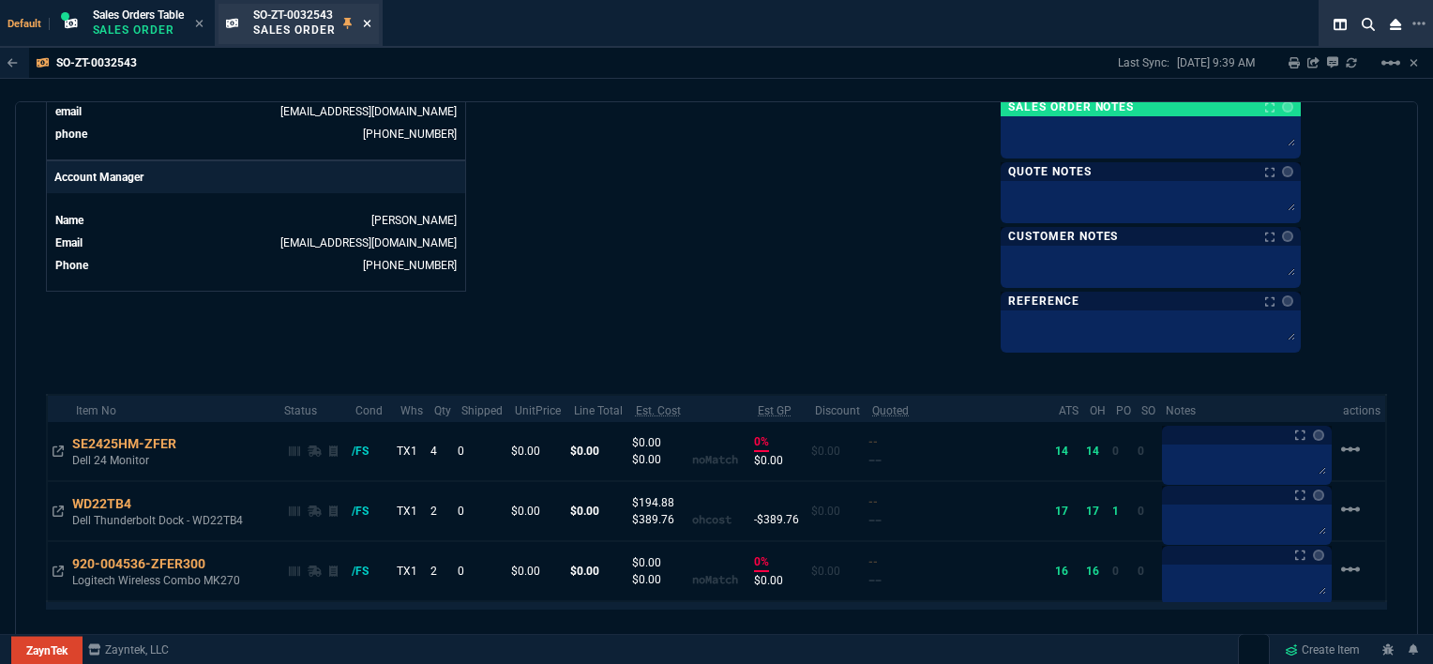
click at [368, 22] on icon at bounding box center [367, 24] width 8 height 8
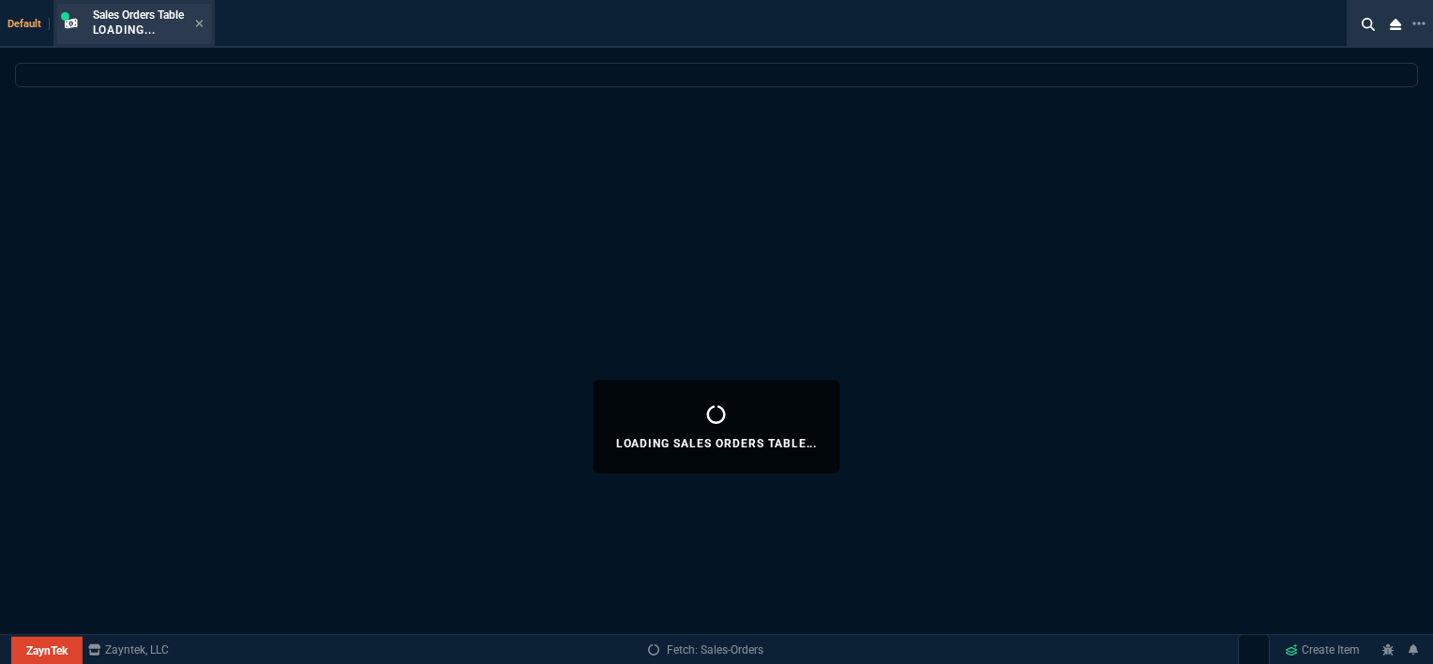
select select
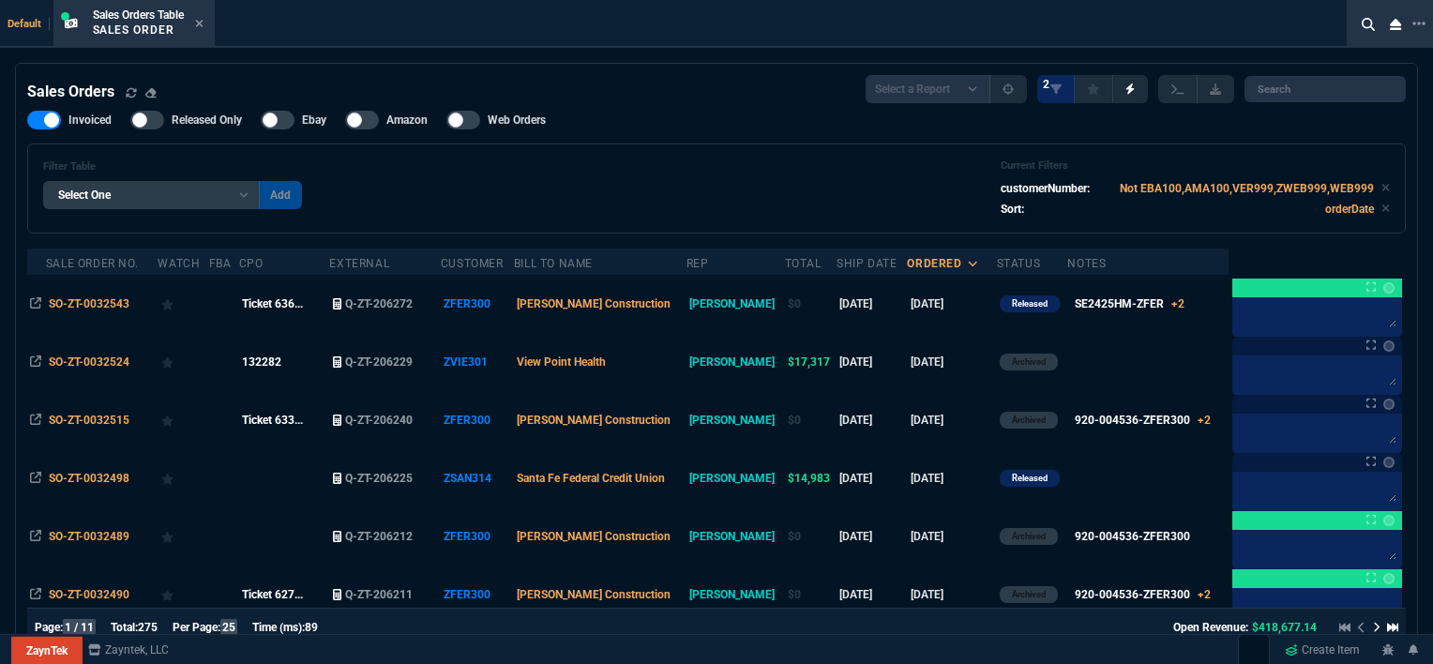
click at [200, 24] on icon at bounding box center [199, 24] width 8 height 8
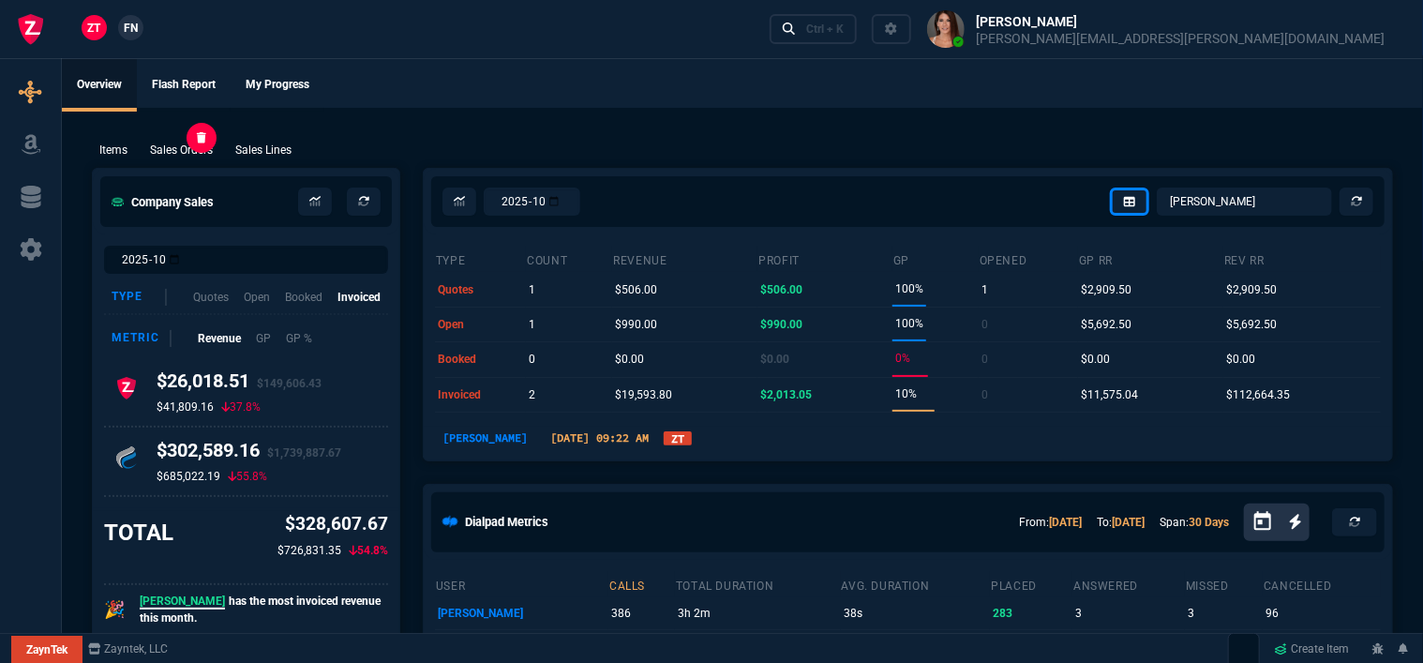
click at [173, 154] on p "Sales Orders" at bounding box center [181, 150] width 63 height 17
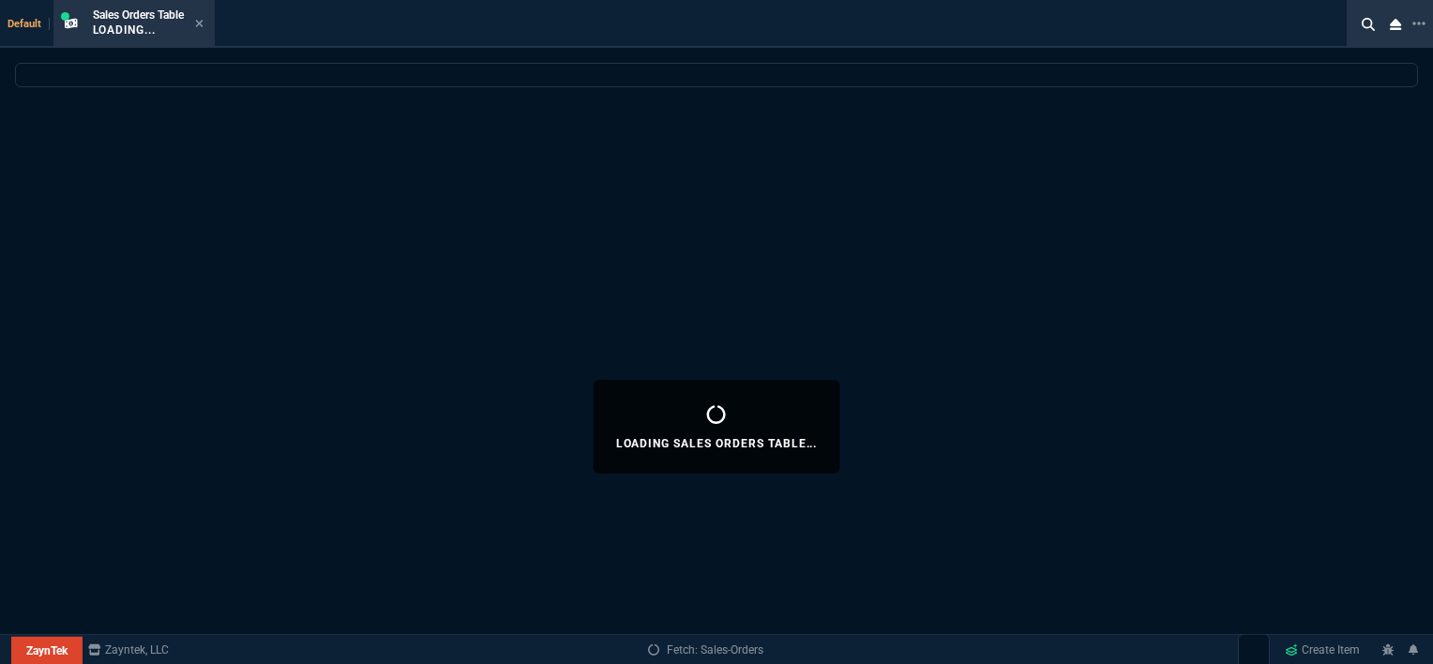
select select
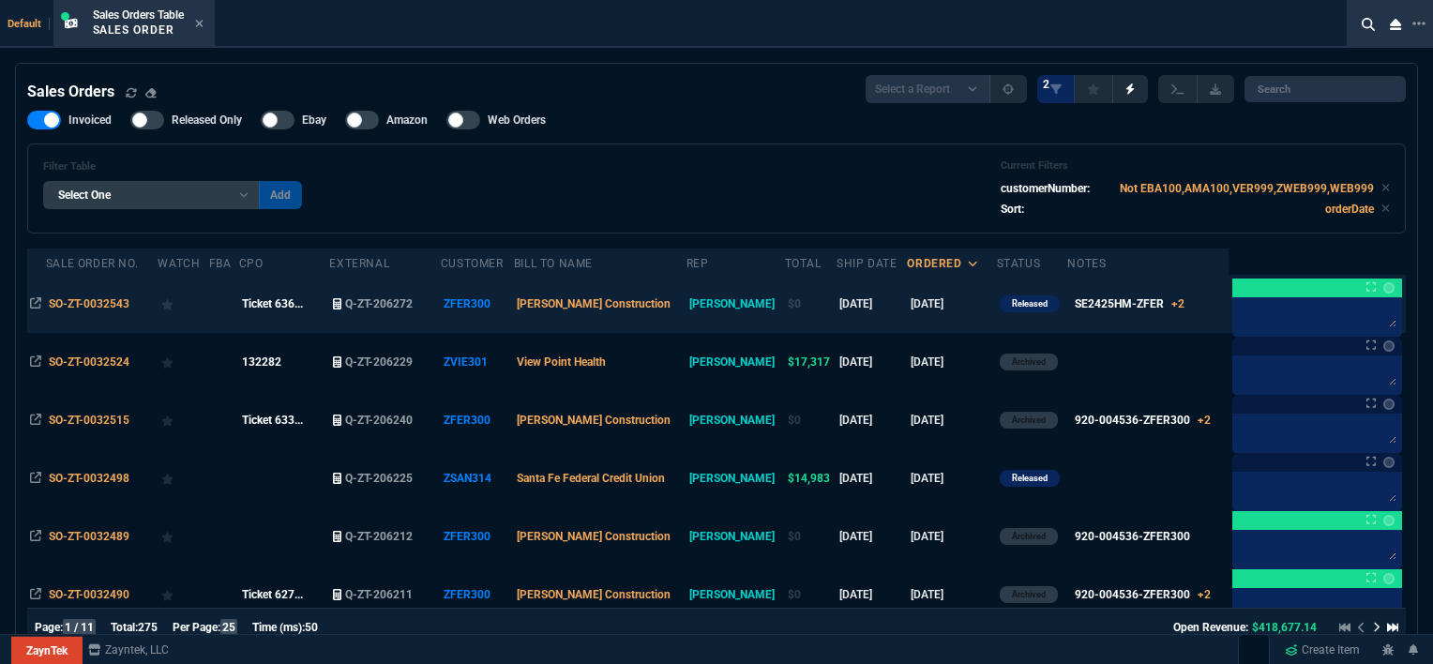
click at [230, 317] on td at bounding box center [224, 304] width 30 height 58
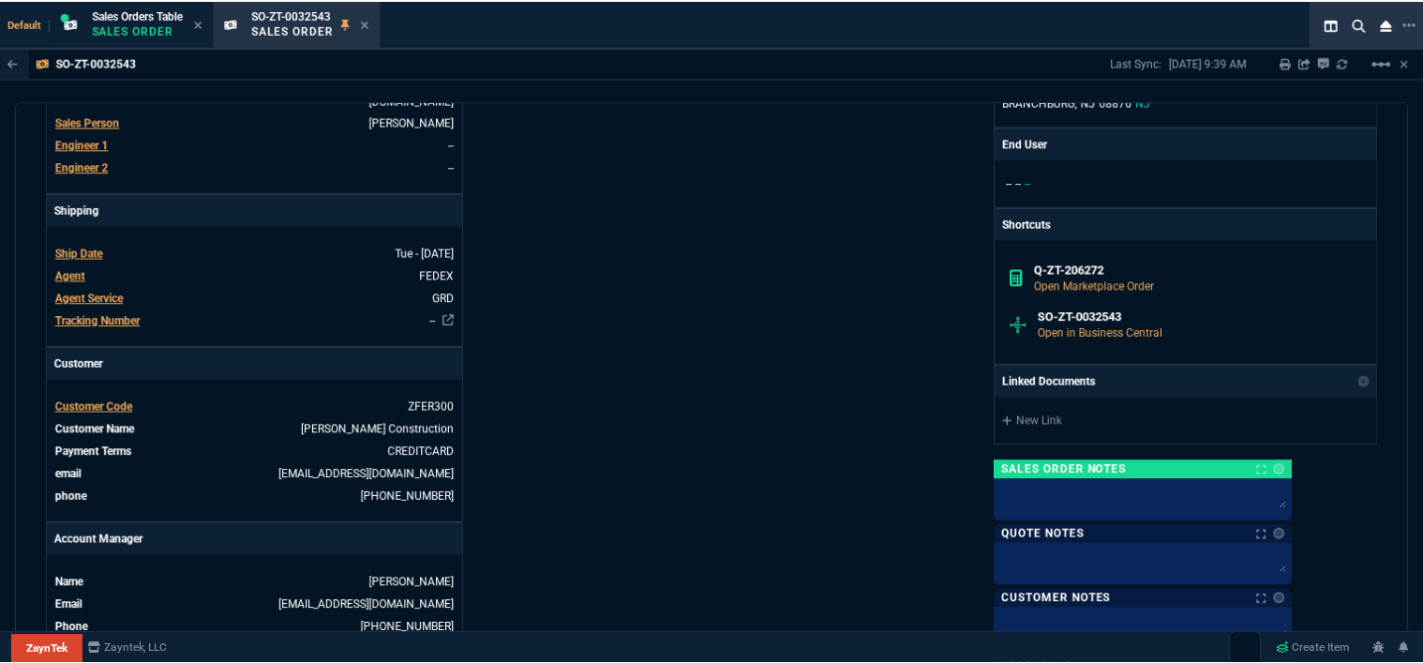
scroll to position [563, 0]
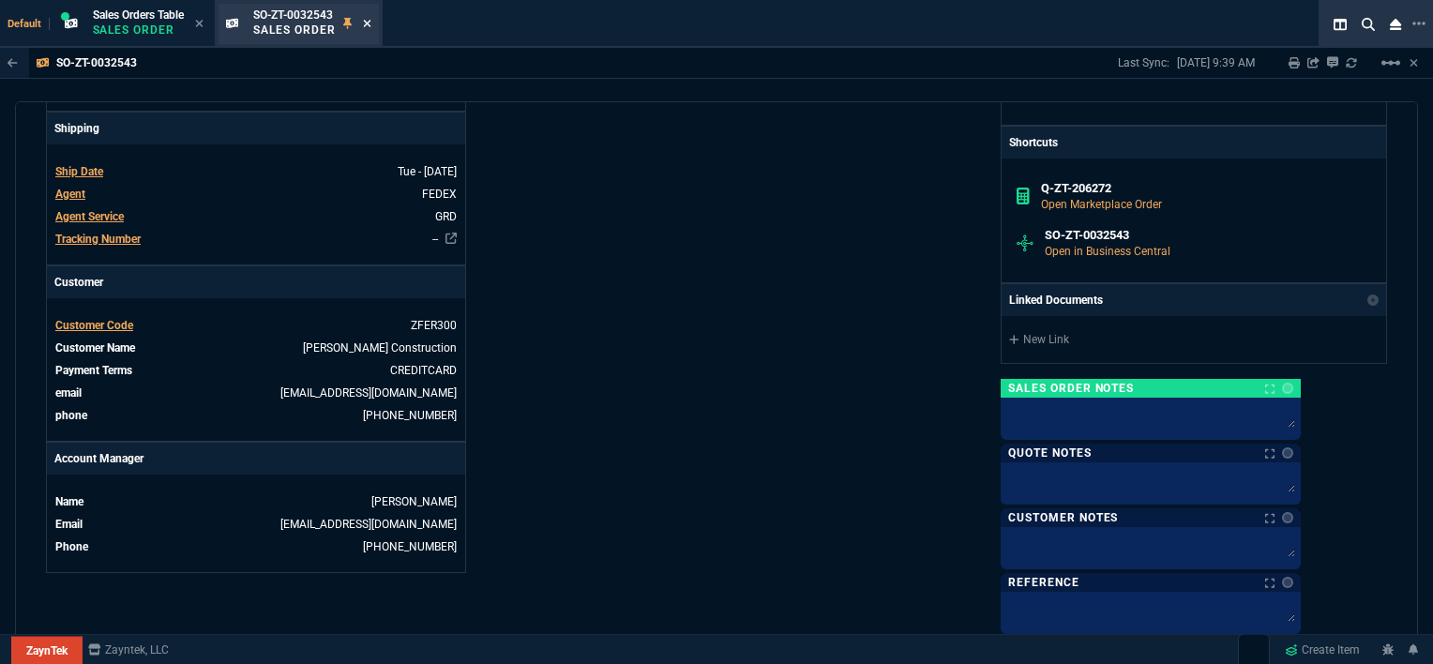
click at [371, 26] on icon at bounding box center [367, 23] width 8 height 11
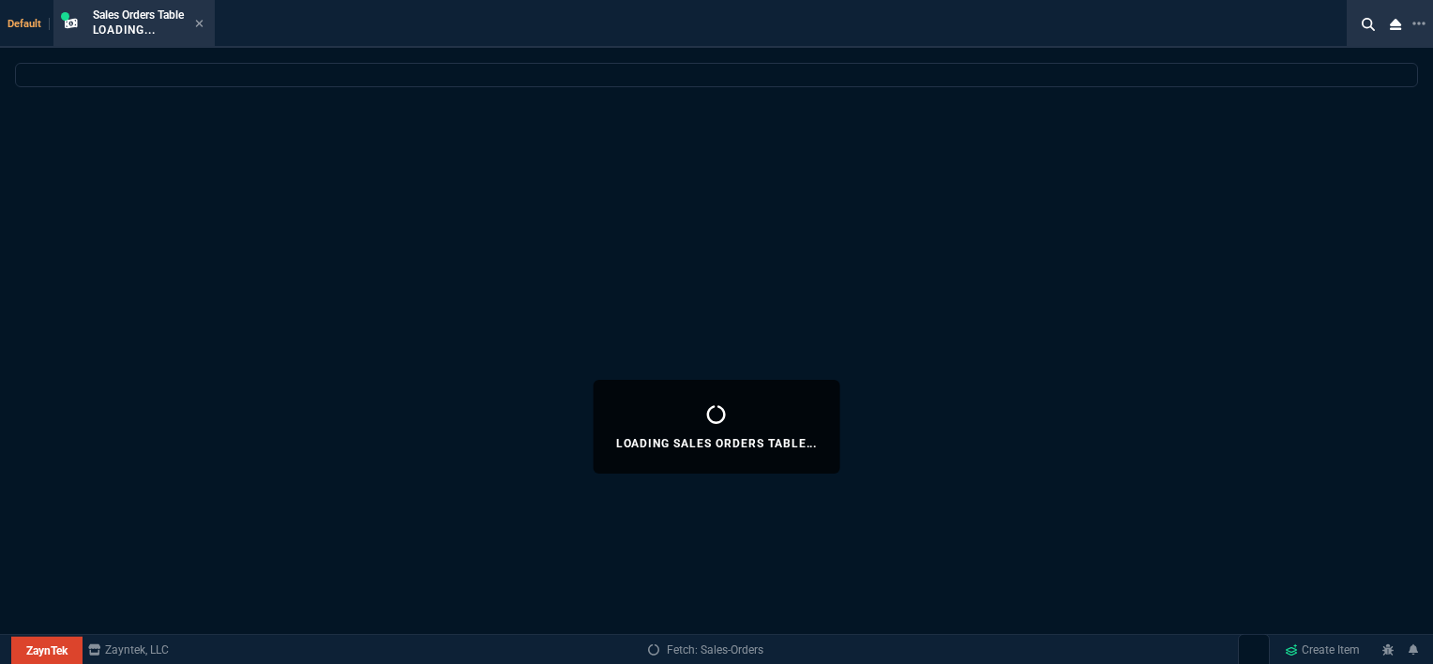
select select
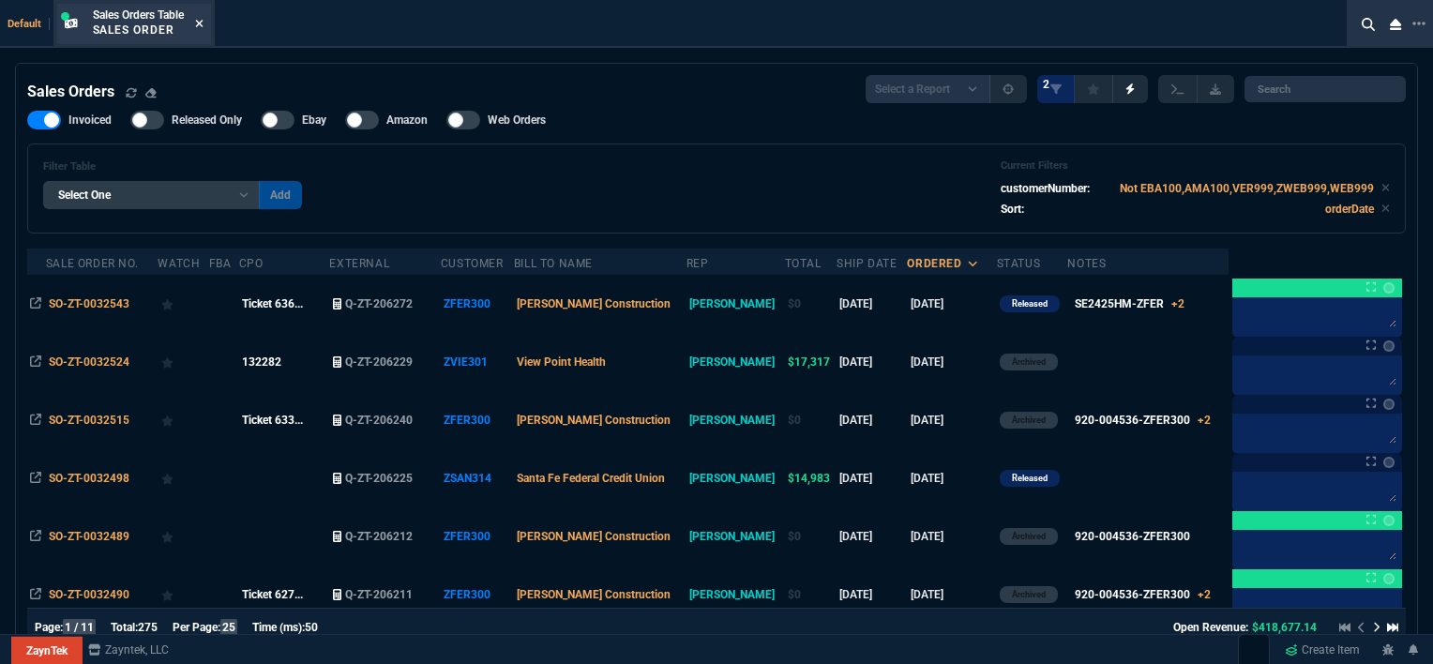
click at [199, 26] on icon at bounding box center [199, 23] width 8 height 11
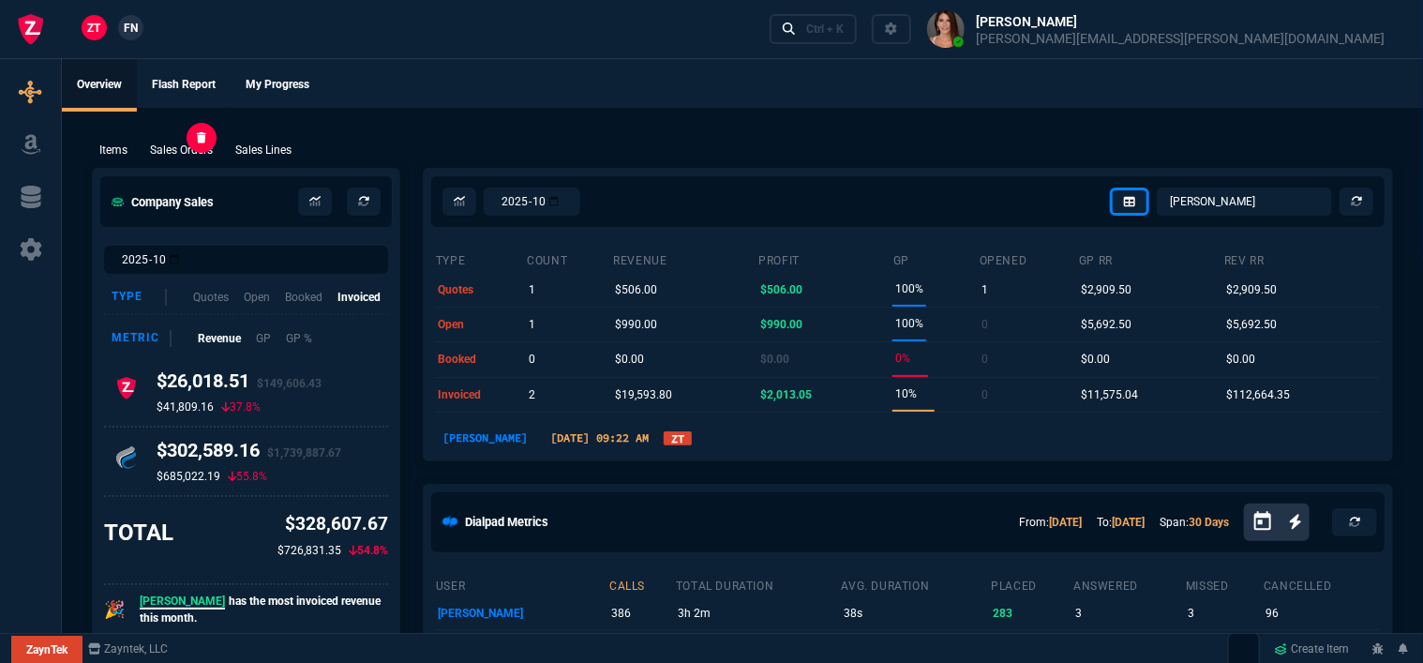
click at [179, 154] on p "Sales Orders" at bounding box center [181, 150] width 63 height 17
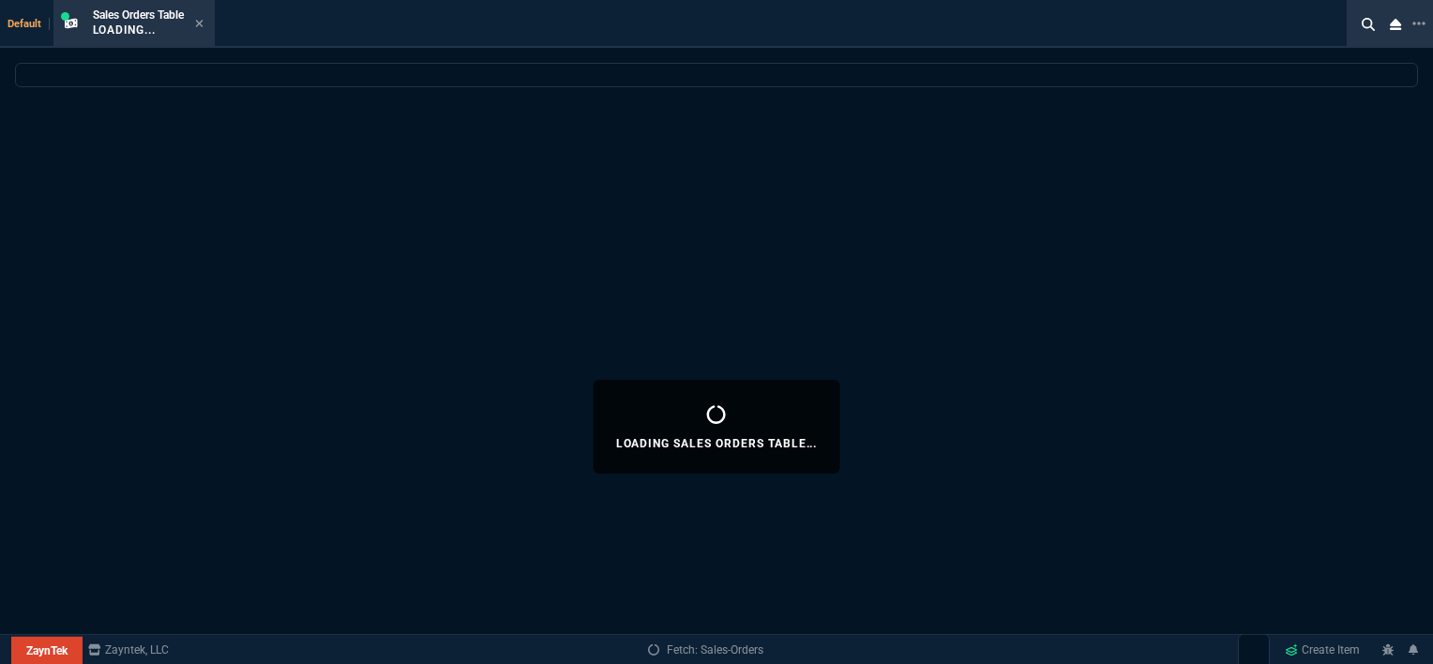
select select
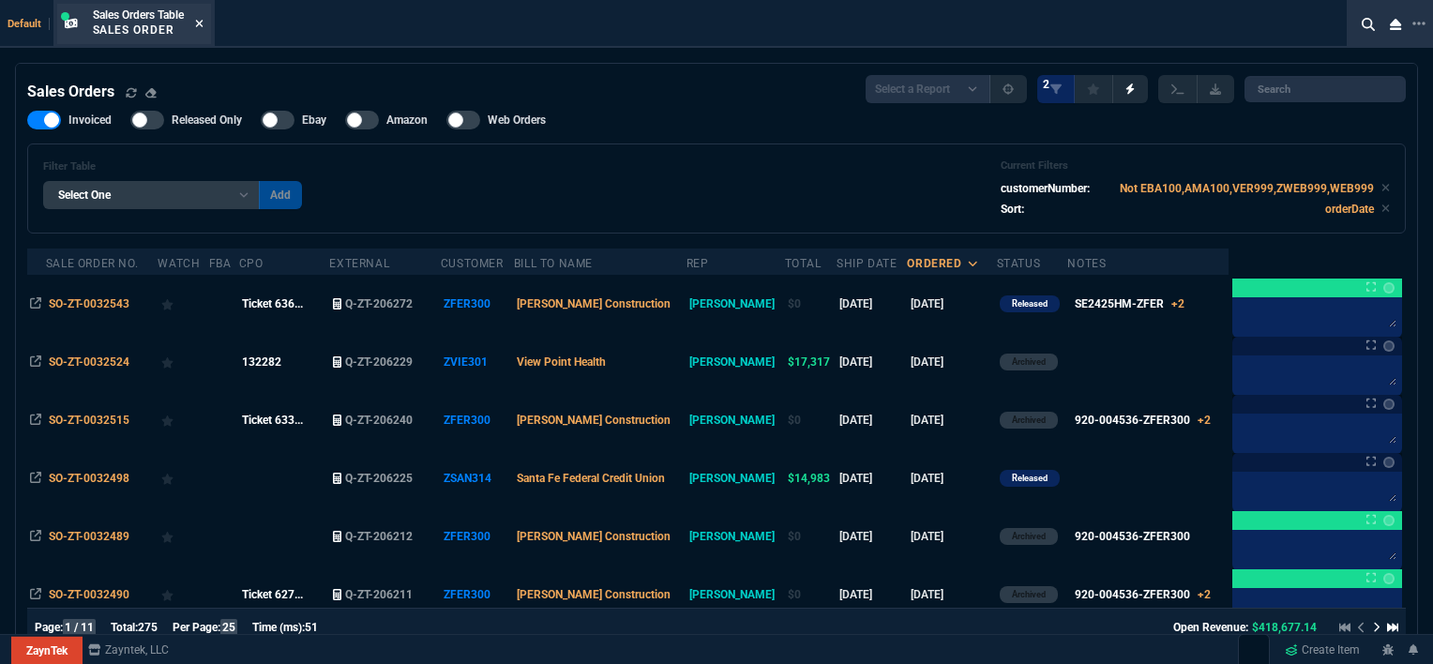
click at [203, 24] on icon at bounding box center [199, 23] width 8 height 11
